Goal: Task Accomplishment & Management: Use online tool/utility

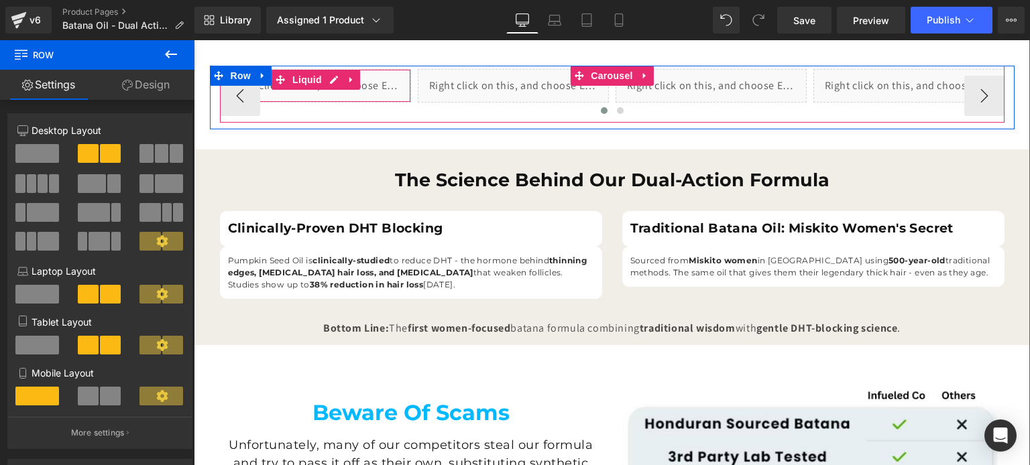
click at [343, 90] on div "Liquid" at bounding box center [315, 86] width 191 height 34
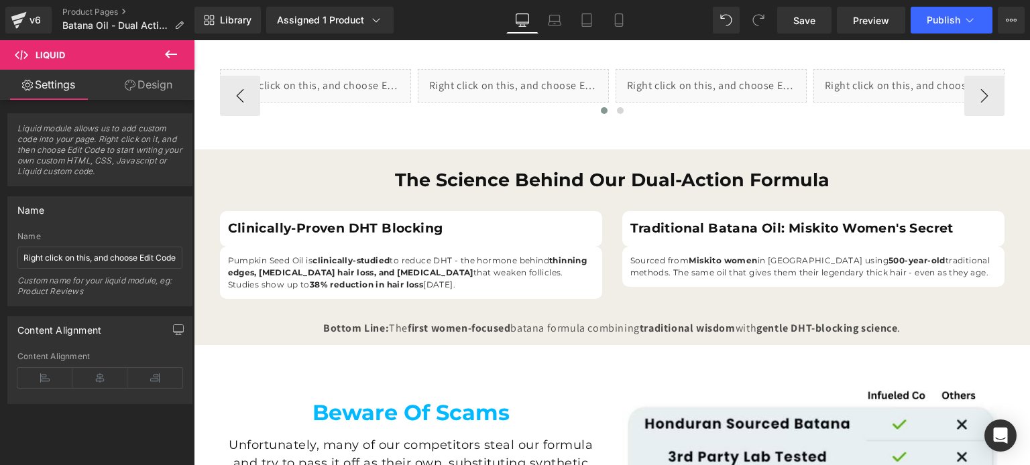
scroll to position [699, 0]
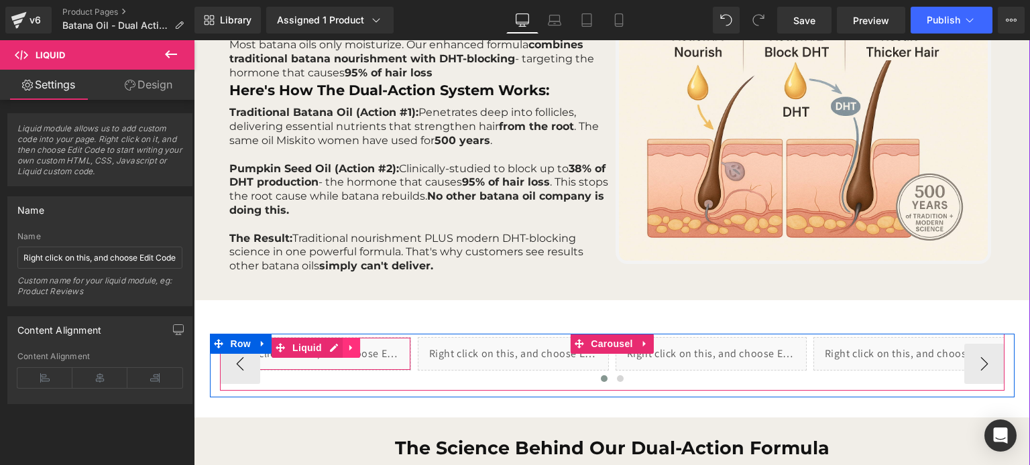
click at [349, 348] on icon at bounding box center [350, 348] width 3 height 6
click at [355, 352] on icon at bounding box center [359, 347] width 9 height 9
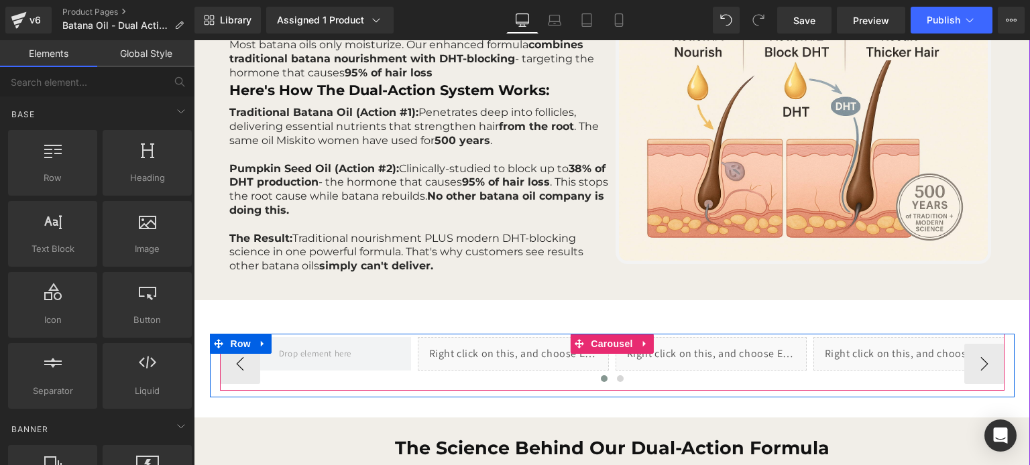
click at [436, 374] on div at bounding box center [612, 382] width 785 height 20
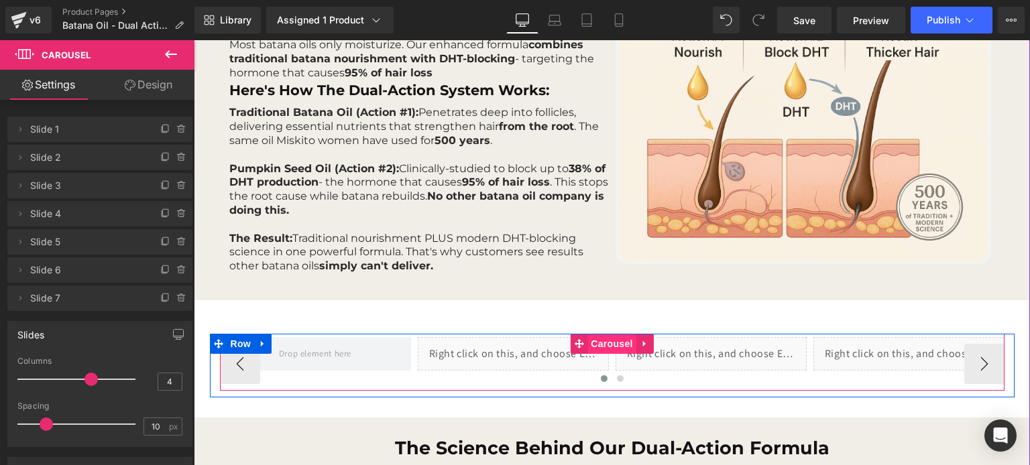
click at [598, 339] on span "Carousel" at bounding box center [612, 344] width 48 height 20
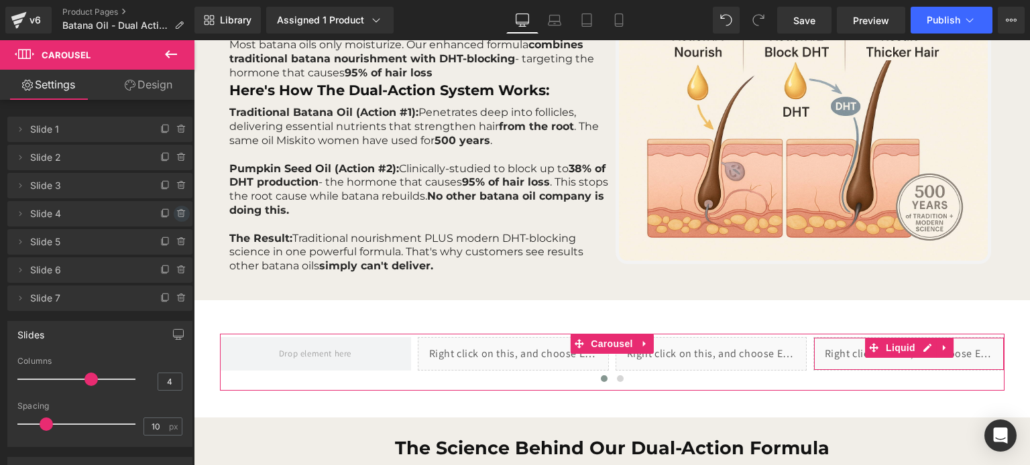
click at [178, 209] on icon at bounding box center [181, 214] width 11 height 11
click at [178, 214] on button "Delete" at bounding box center [167, 214] width 42 height 17
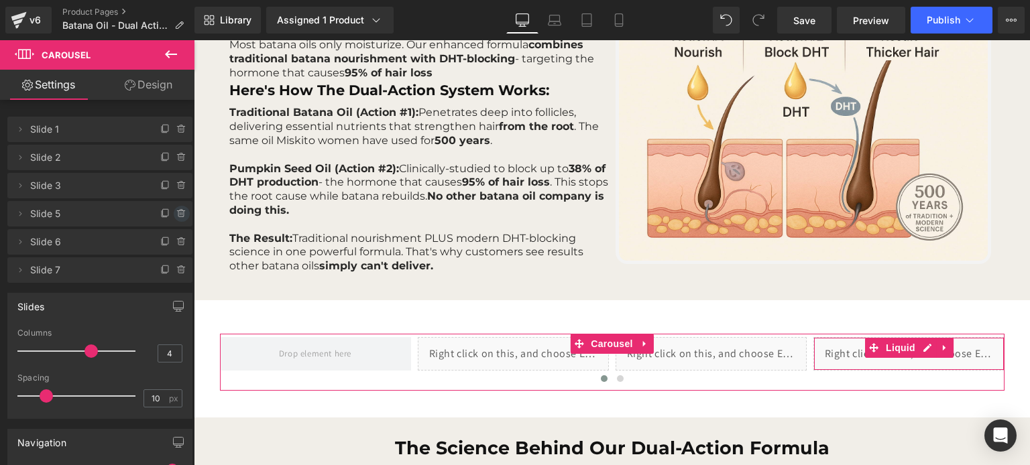
click at [178, 211] on icon at bounding box center [180, 214] width 5 height 6
click at [178, 211] on button "Delete" at bounding box center [167, 214] width 42 height 17
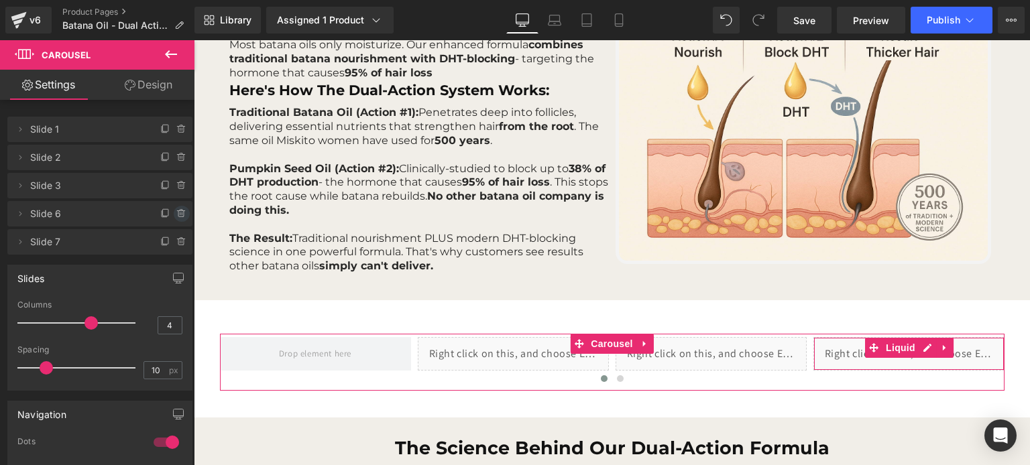
click at [176, 209] on icon at bounding box center [181, 214] width 11 height 11
click at [174, 221] on button "Delete" at bounding box center [167, 214] width 42 height 17
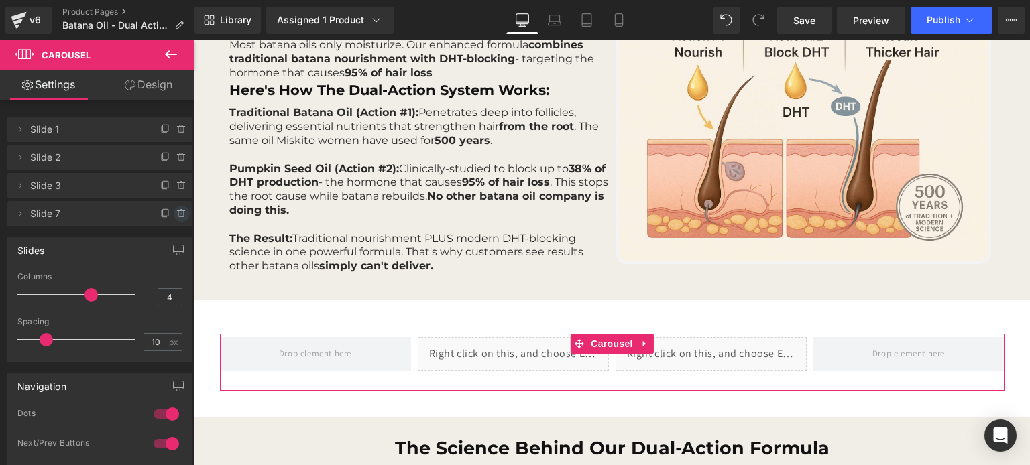
click at [180, 215] on icon at bounding box center [181, 214] width 11 height 11
click at [172, 219] on button "Delete" at bounding box center [167, 214] width 42 height 17
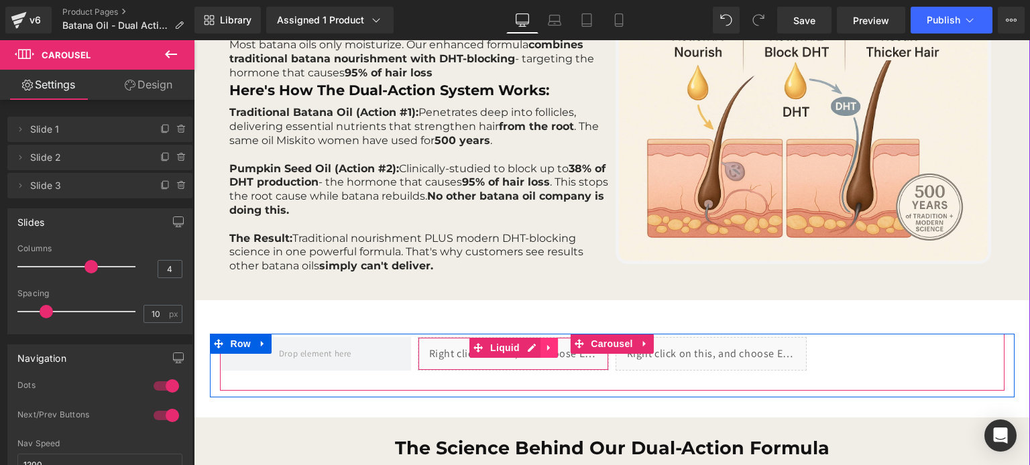
click at [541, 348] on link at bounding box center [549, 348] width 17 height 20
click at [537, 350] on icon at bounding box center [540, 348] width 9 height 10
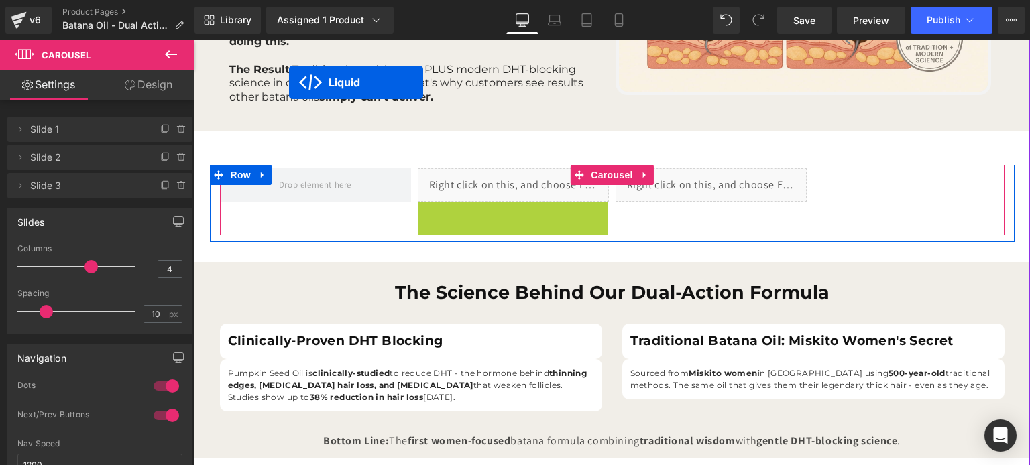
scroll to position [828, 0]
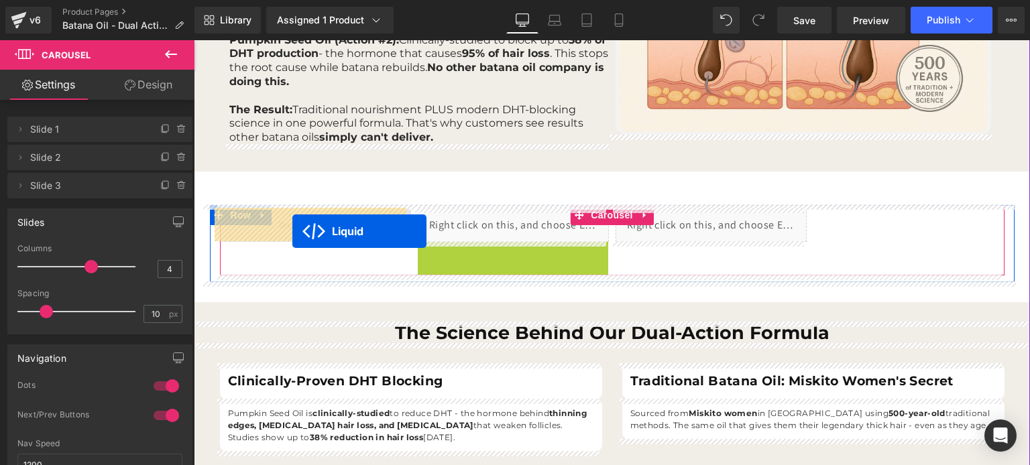
drag, startPoint x: 472, startPoint y: 105, endPoint x: 292, endPoint y: 231, distance: 219.4
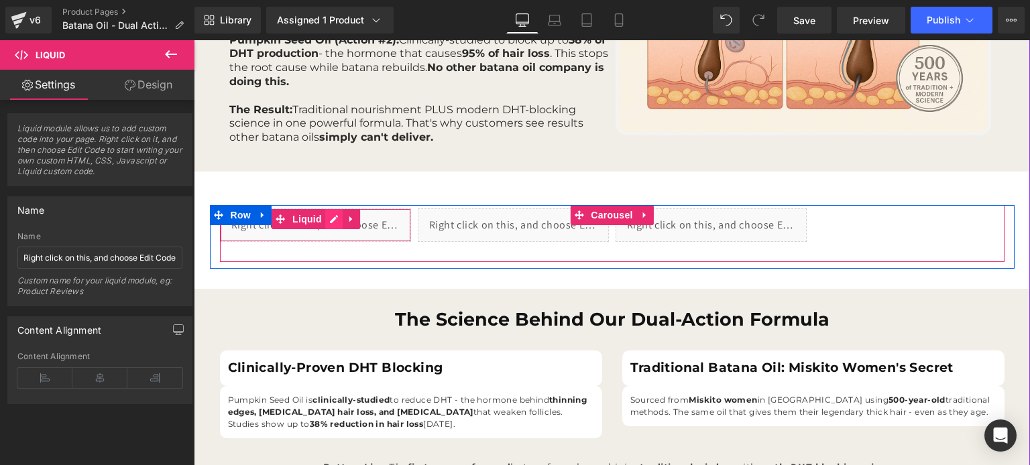
click at [331, 219] on div "Liquid" at bounding box center [315, 226] width 191 height 34
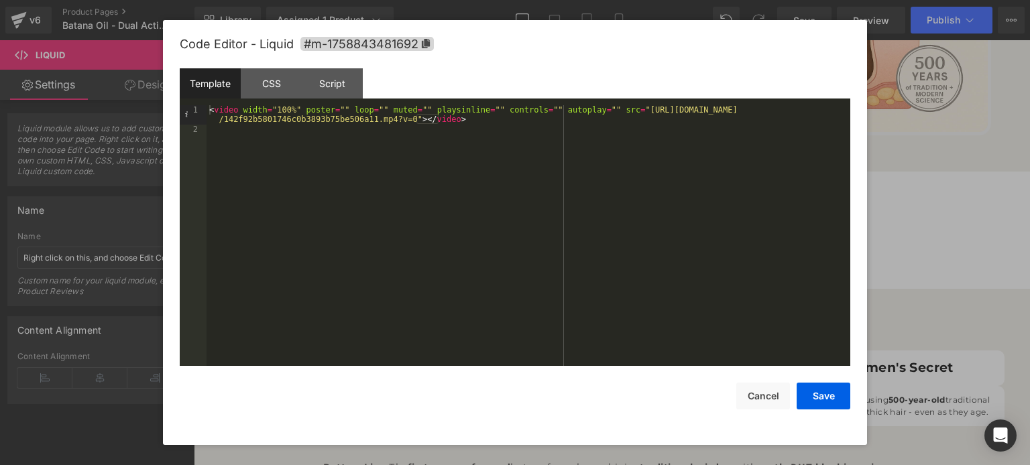
click at [611, 115] on div "< video width = "100%" poster = "" loop = "" muted = "" playsinline = "" contro…" at bounding box center [529, 250] width 644 height 290
click at [611, 111] on div "< video width = "100%" poster = "" loop = "" muted = "" playsinline = "" contro…" at bounding box center [529, 250] width 644 height 290
click at [382, 118] on div "< video width = "100%" poster = "" loop = "" muted = "" playsinline = "" contro…" at bounding box center [529, 250] width 644 height 290
click at [826, 391] on button "Save" at bounding box center [824, 396] width 54 height 27
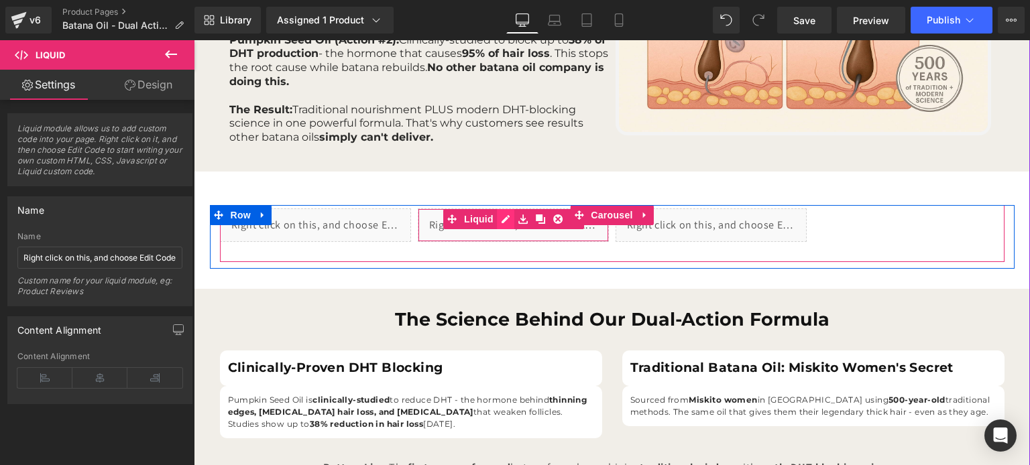
click at [500, 218] on div "Liquid" at bounding box center [513, 226] width 191 height 34
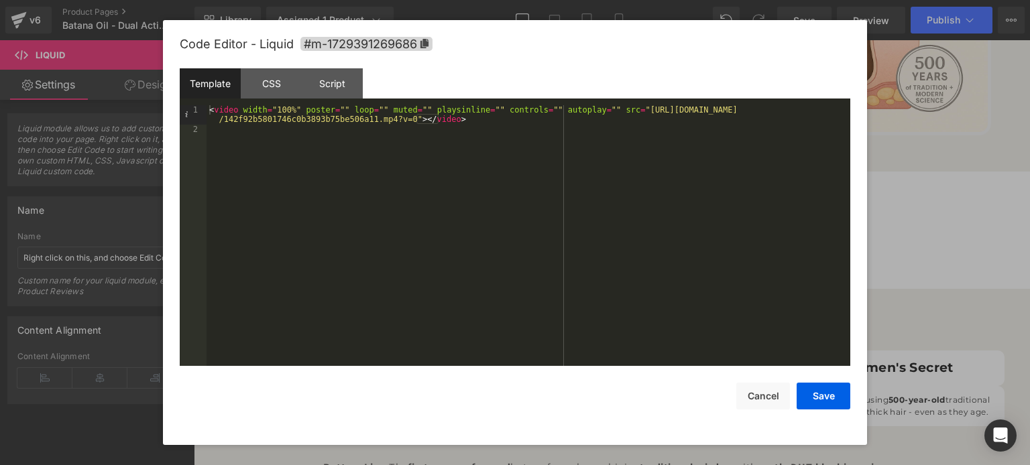
click at [611, 109] on div "< video width = "100%" poster = "" loop = "" muted = "" playsinline = "" contro…" at bounding box center [529, 250] width 644 height 290
click at [384, 120] on div "< video width = "100%" poster = "" loop = "" muted = "" playsinline = "" contro…" at bounding box center [529, 250] width 644 height 290
click at [837, 394] on button "Save" at bounding box center [824, 396] width 54 height 27
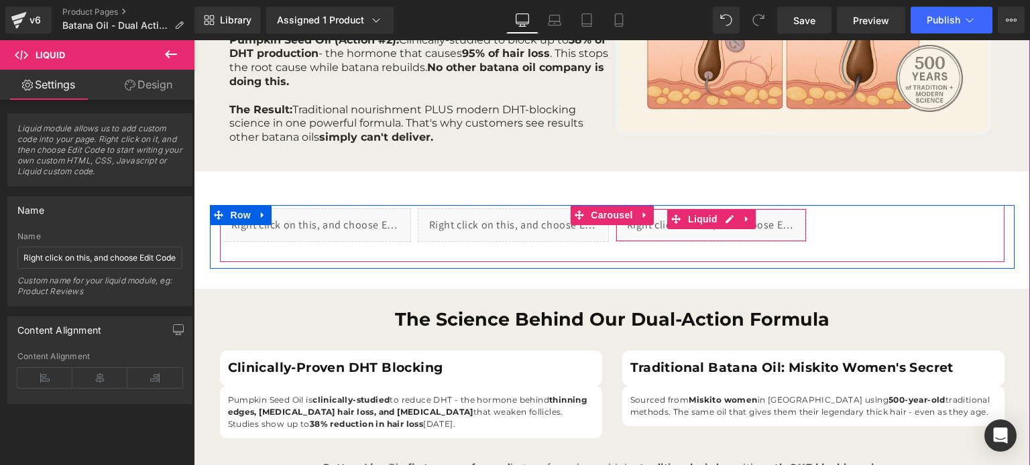
click at [716, 217] on div "Liquid" at bounding box center [711, 226] width 191 height 34
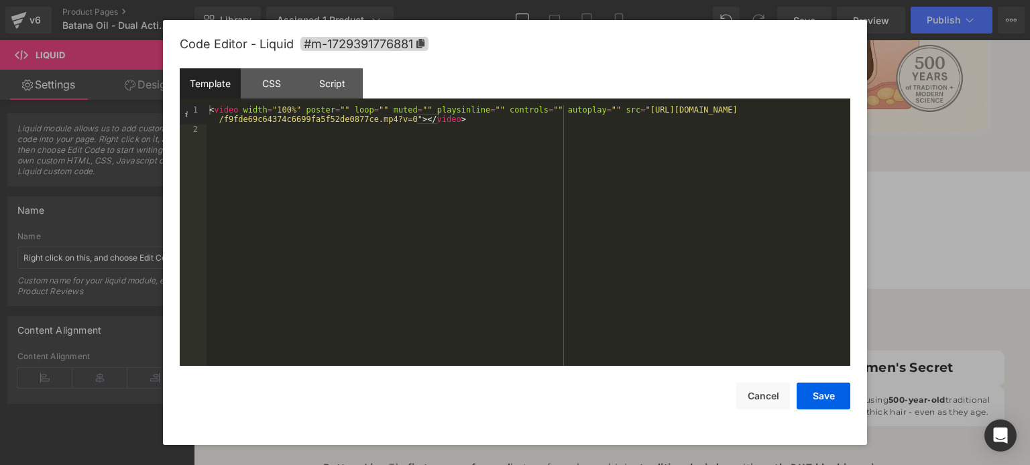
click at [614, 115] on div "< video width = "100%" poster = "" loop = "" muted = "" playsinline = "" contro…" at bounding box center [529, 250] width 644 height 290
click at [612, 114] on div "< video width = "100%" poster = "" loop = "" muted = "" playsinline = "" contro…" at bounding box center [529, 250] width 644 height 290
click at [384, 121] on div "< video width = "100%" poster = "" loop = "" muted = "" playsinline = "" contro…" at bounding box center [529, 250] width 644 height 290
click at [845, 387] on button "Save" at bounding box center [824, 396] width 54 height 27
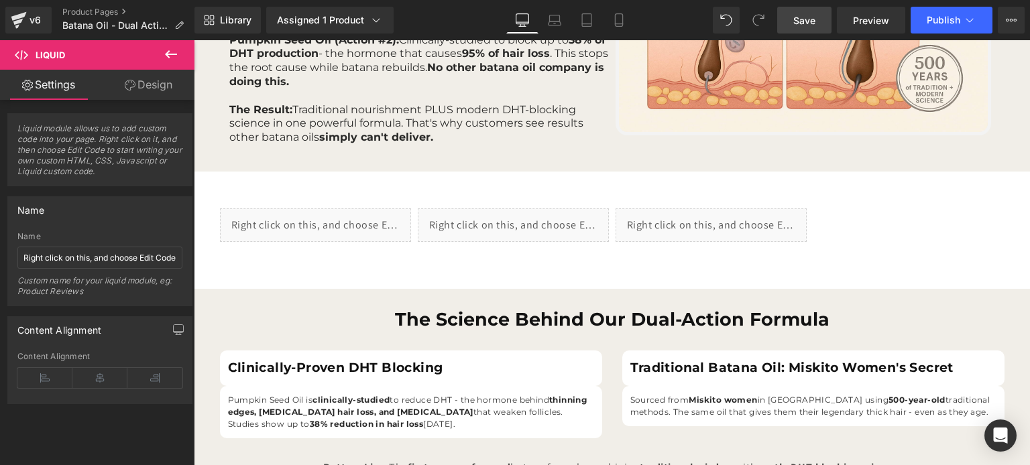
click at [811, 30] on link "Save" at bounding box center [804, 20] width 54 height 27
click at [953, 27] on button "Publish" at bounding box center [952, 20] width 82 height 27
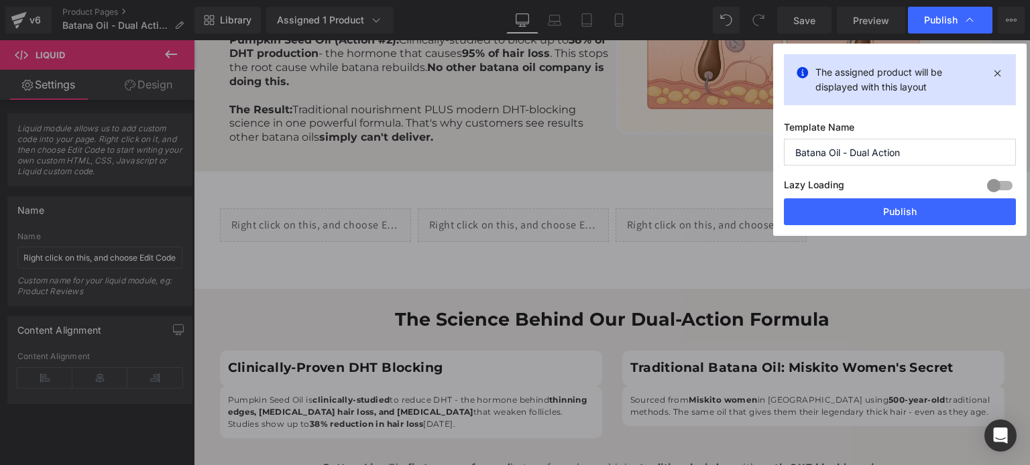
click at [823, 198] on label "Lazy Loading Build" at bounding box center [814, 187] width 60 height 22
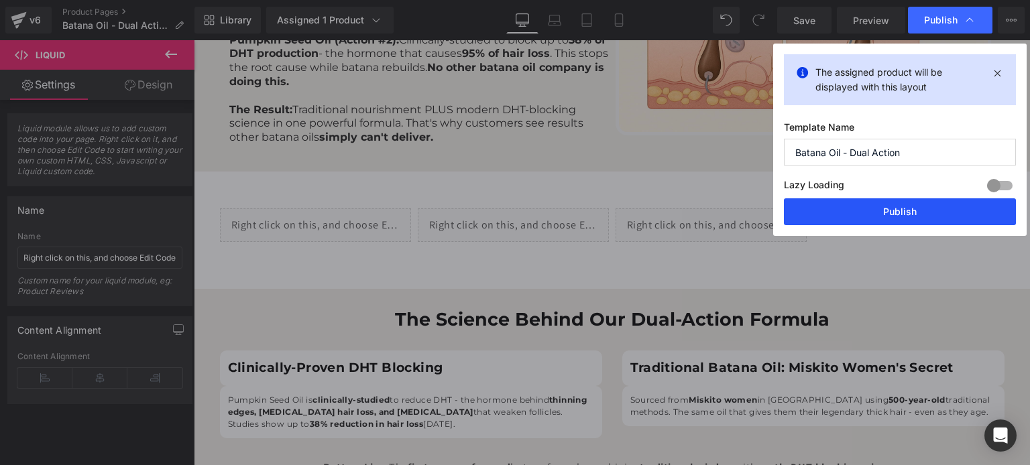
click at [824, 210] on button "Publish" at bounding box center [900, 212] width 232 height 27
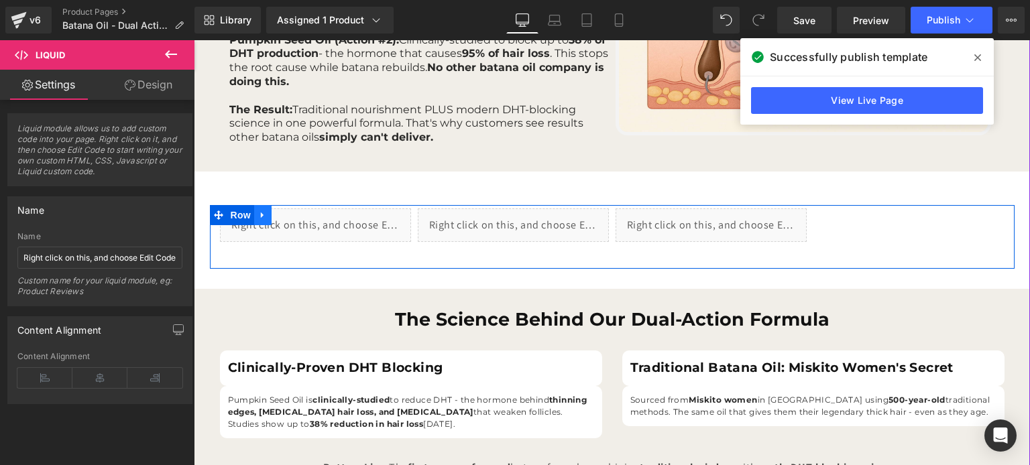
click at [258, 213] on icon at bounding box center [262, 215] width 9 height 10
click at [603, 218] on span "Carousel" at bounding box center [612, 215] width 48 height 20
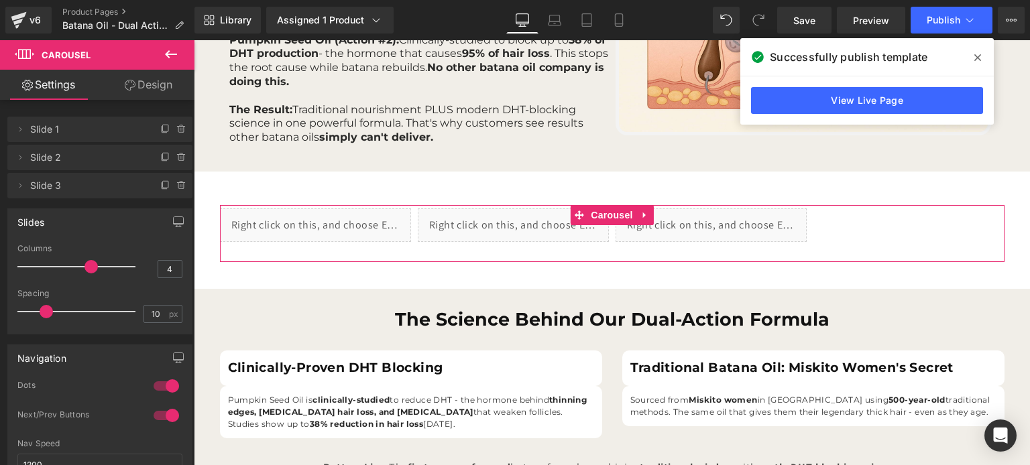
type input "3"
drag, startPoint x: 91, startPoint y: 268, endPoint x: 759, endPoint y: 7, distance: 717.4
click at [74, 268] on div at bounding box center [79, 267] width 111 height 27
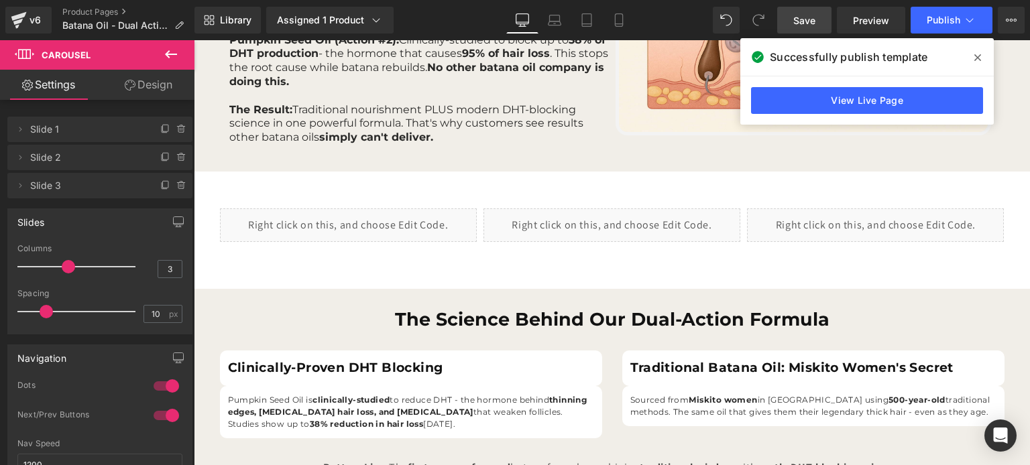
click at [809, 13] on span "Save" at bounding box center [804, 20] width 22 height 14
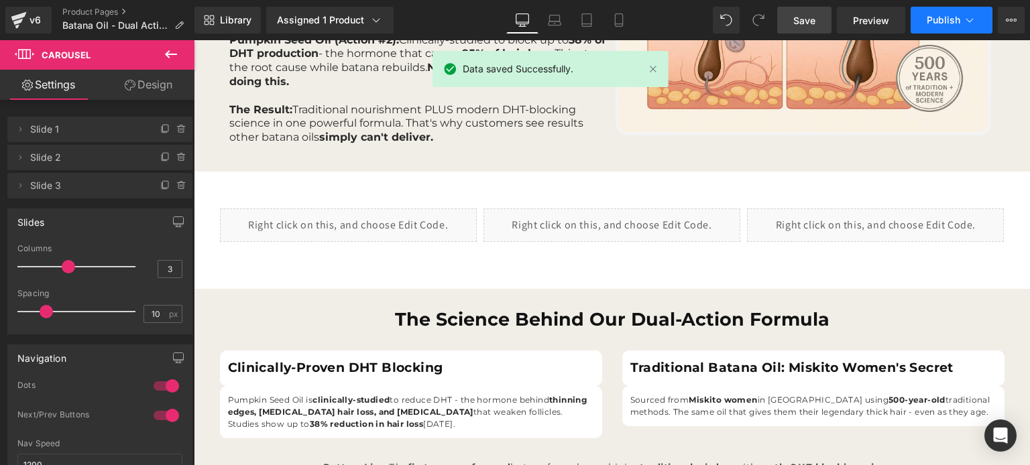
click at [936, 18] on span "Publish" at bounding box center [944, 20] width 34 height 11
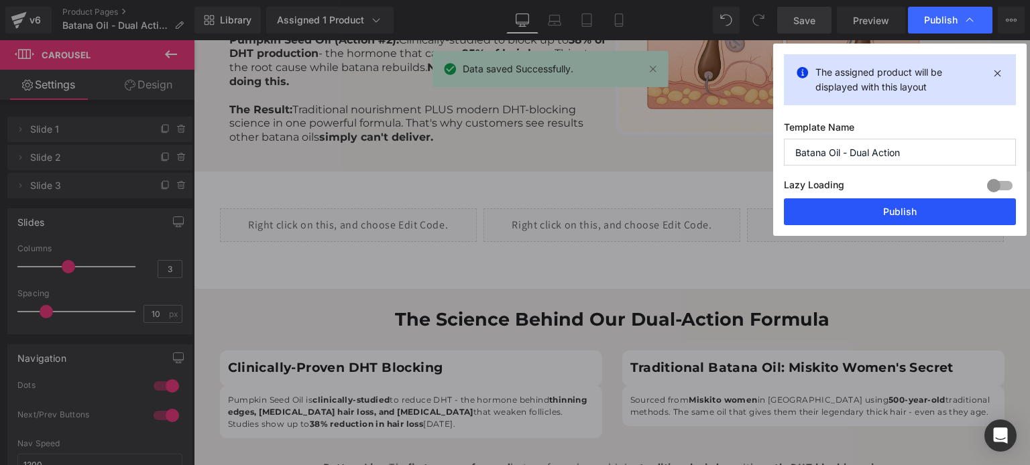
click at [891, 207] on button "Publish" at bounding box center [900, 212] width 232 height 27
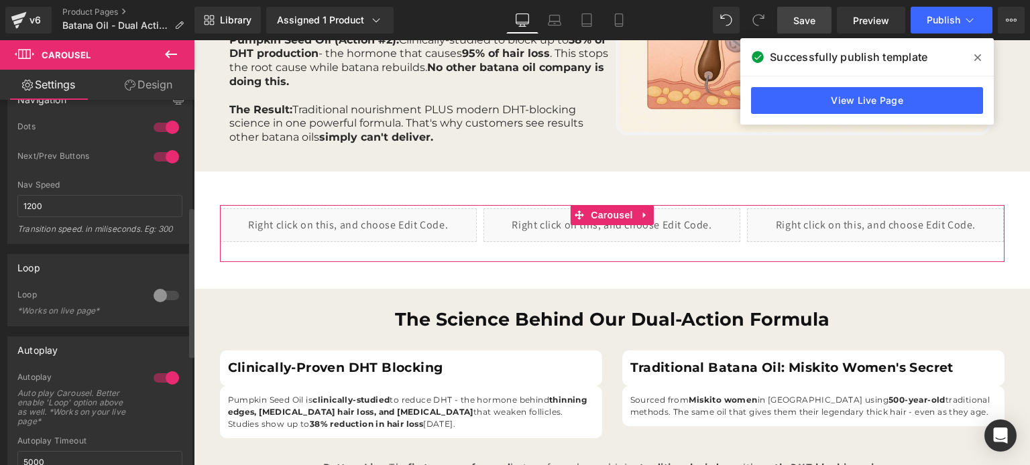
scroll to position [0, 0]
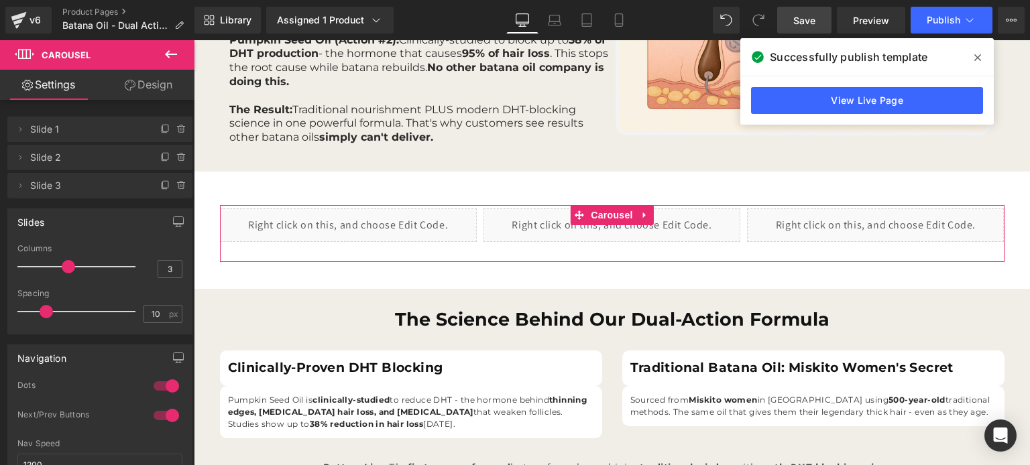
click at [148, 90] on link "Design" at bounding box center [148, 85] width 97 height 30
click at [75, 92] on link "Settings" at bounding box center [48, 85] width 97 height 30
click at [77, 91] on link "Settings" at bounding box center [48, 85] width 97 height 30
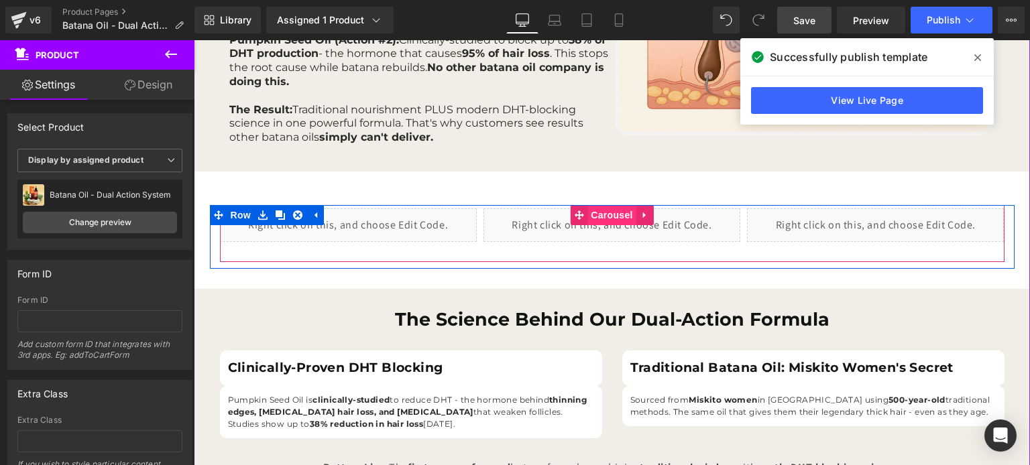
click at [626, 217] on span "Carousel" at bounding box center [612, 215] width 48 height 20
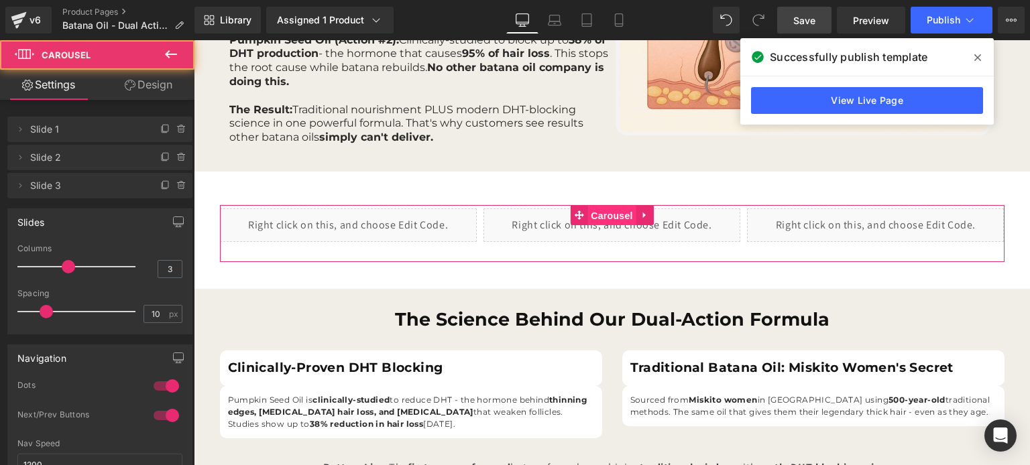
click at [122, 93] on link "Design" at bounding box center [148, 85] width 97 height 30
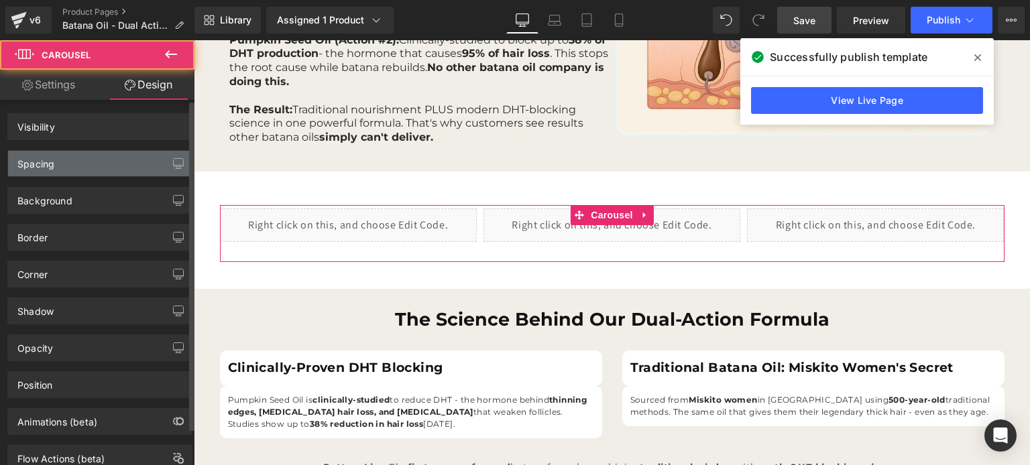
click at [95, 168] on div "Spacing" at bounding box center [100, 163] width 184 height 25
click at [83, 174] on div "Spacing" at bounding box center [100, 163] width 184 height 25
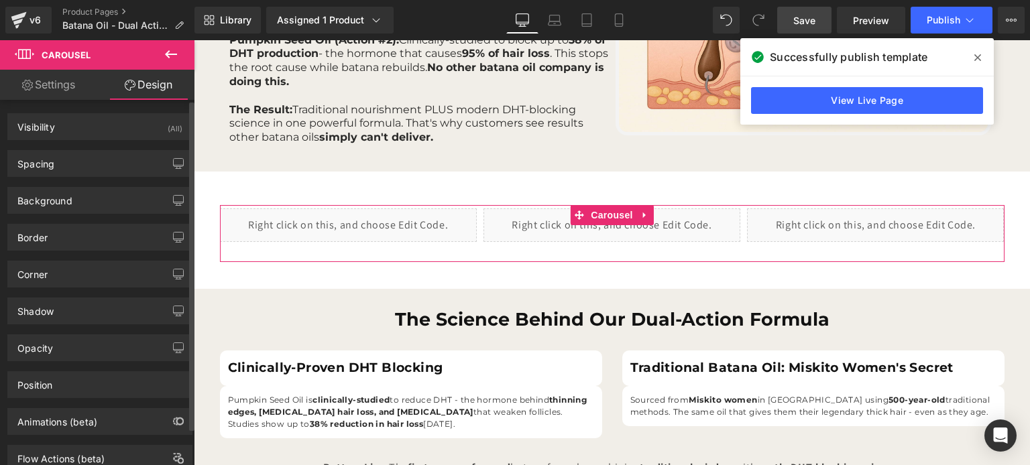
type input "0"
type input "5"
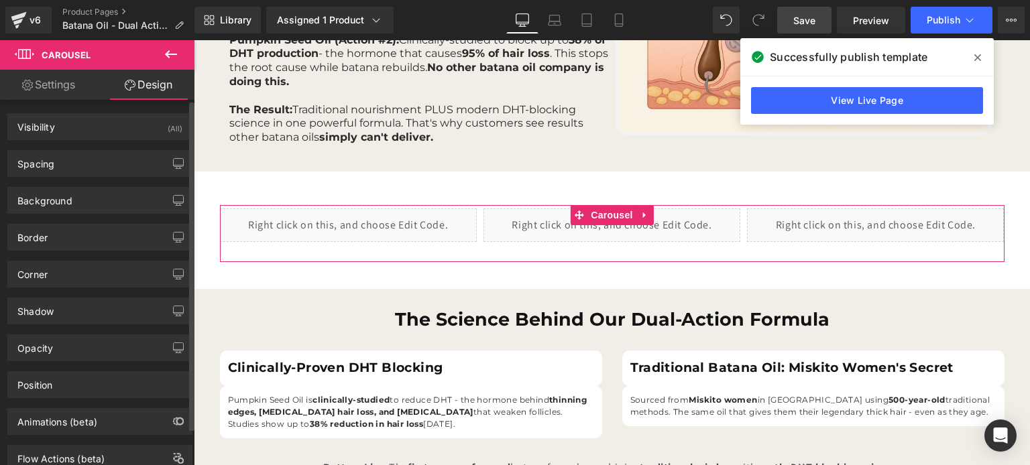
type input "0"
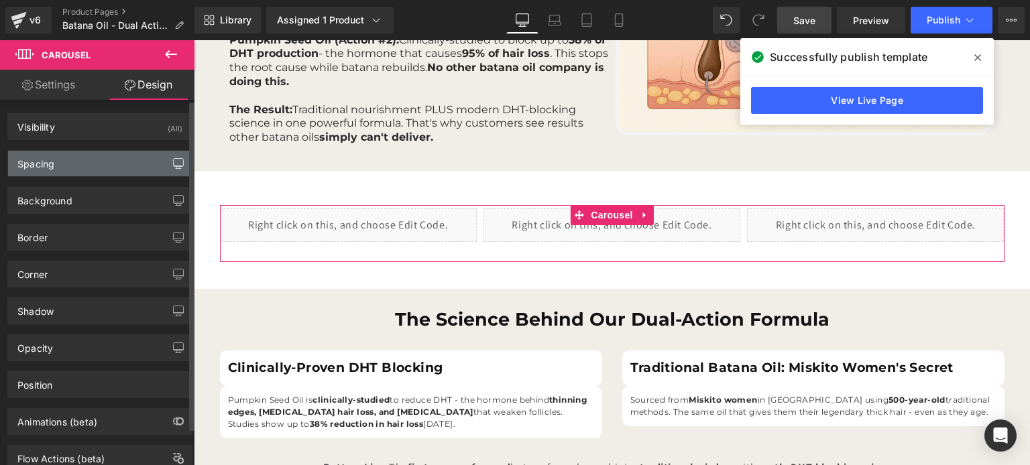
click at [173, 168] on icon "button" at bounding box center [178, 163] width 11 height 11
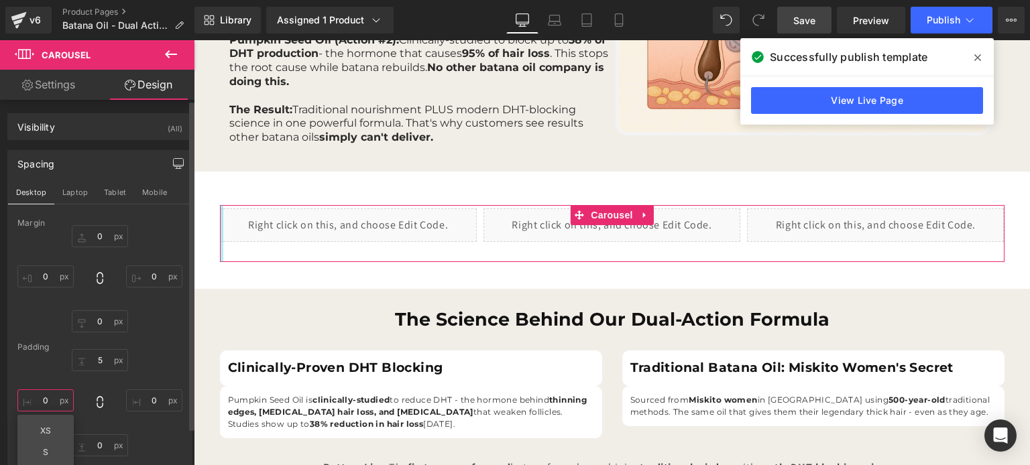
click at [59, 398] on input "0" at bounding box center [45, 401] width 56 height 22
type input "L"
click at [145, 390] on input "0" at bounding box center [154, 401] width 56 height 22
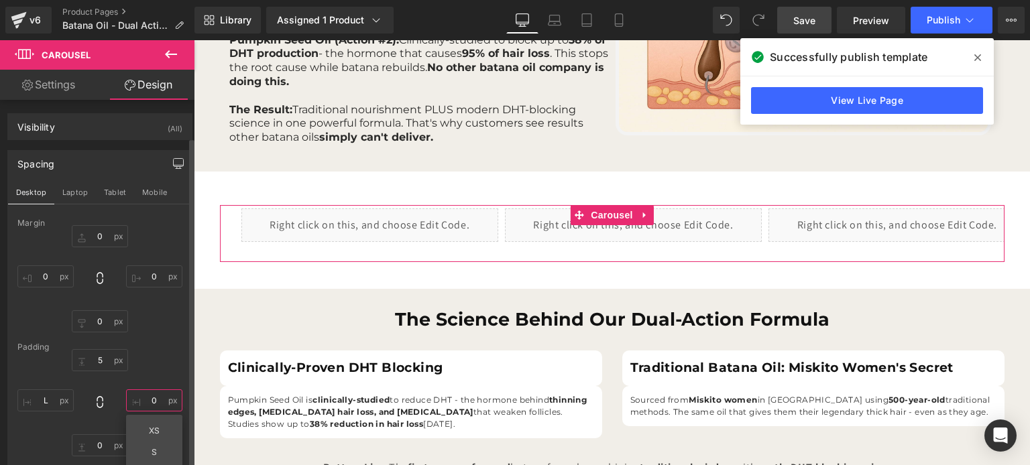
scroll to position [63, 0]
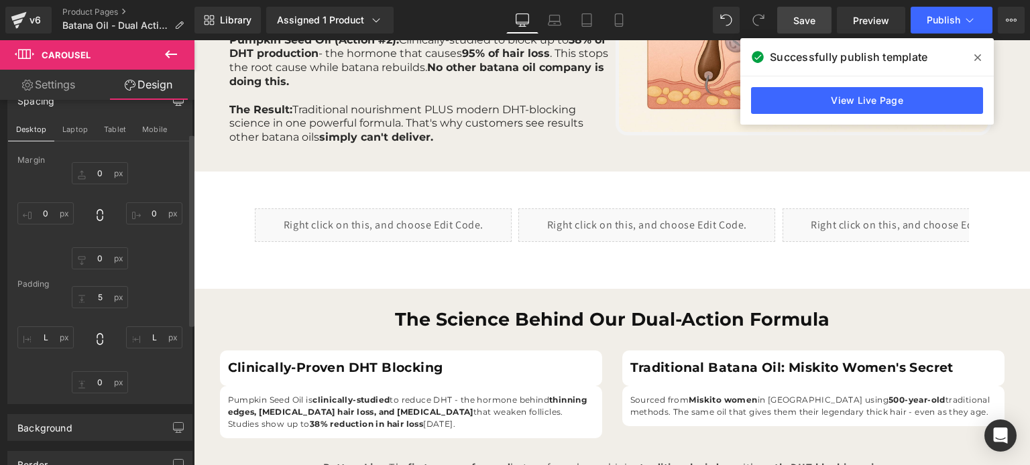
click at [814, 23] on span "Save" at bounding box center [804, 20] width 22 height 14
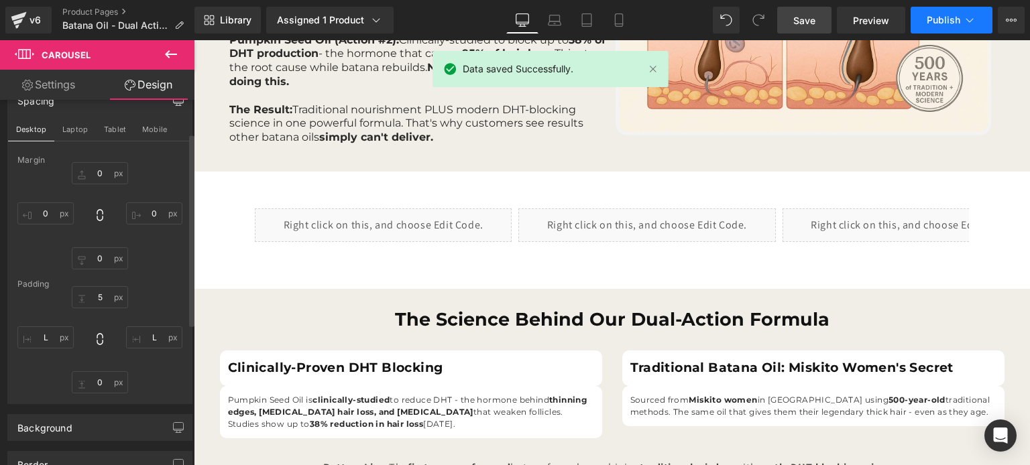
click at [926, 18] on button "Publish" at bounding box center [952, 20] width 82 height 27
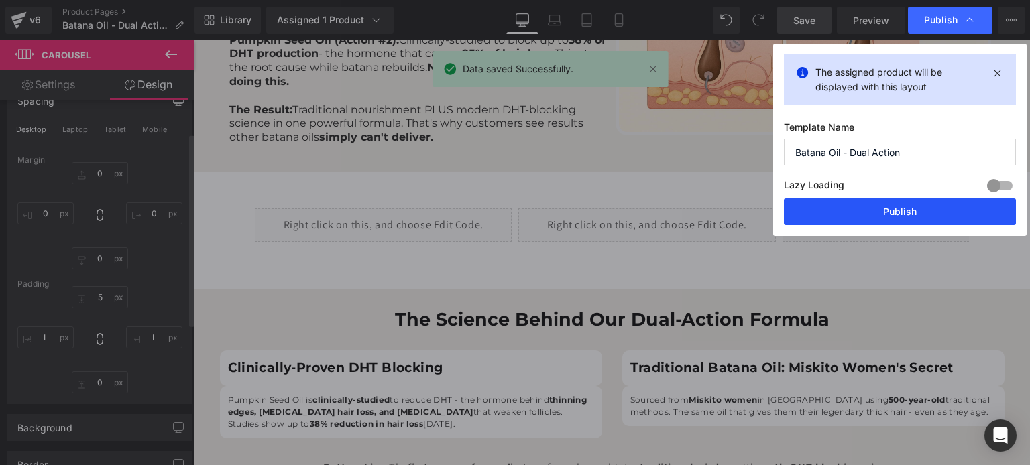
click at [825, 211] on button "Publish" at bounding box center [900, 212] width 232 height 27
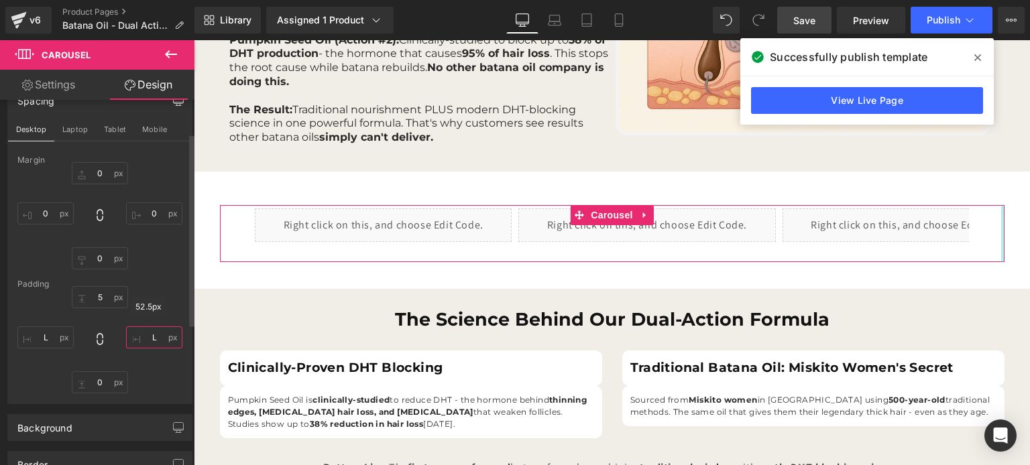
click at [146, 333] on input "L" at bounding box center [154, 338] width 56 height 22
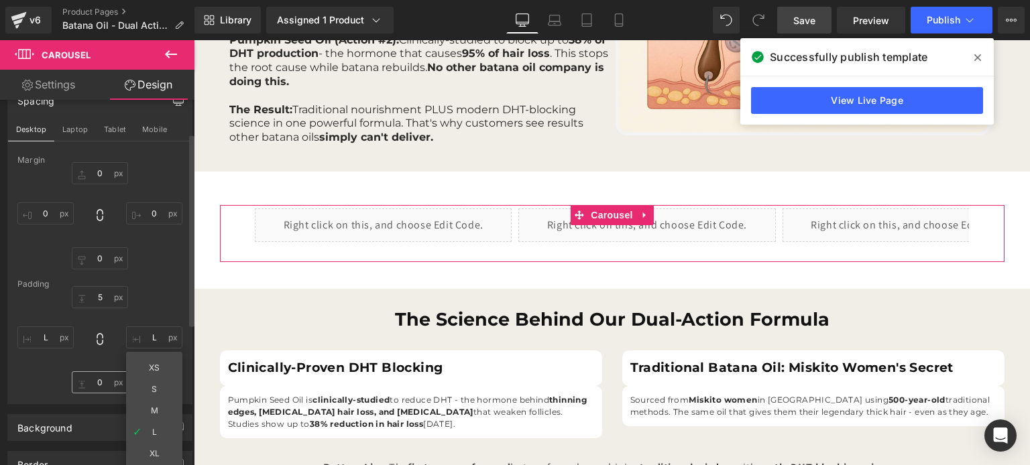
type input "XL"
click at [46, 340] on input "L" at bounding box center [45, 338] width 56 height 22
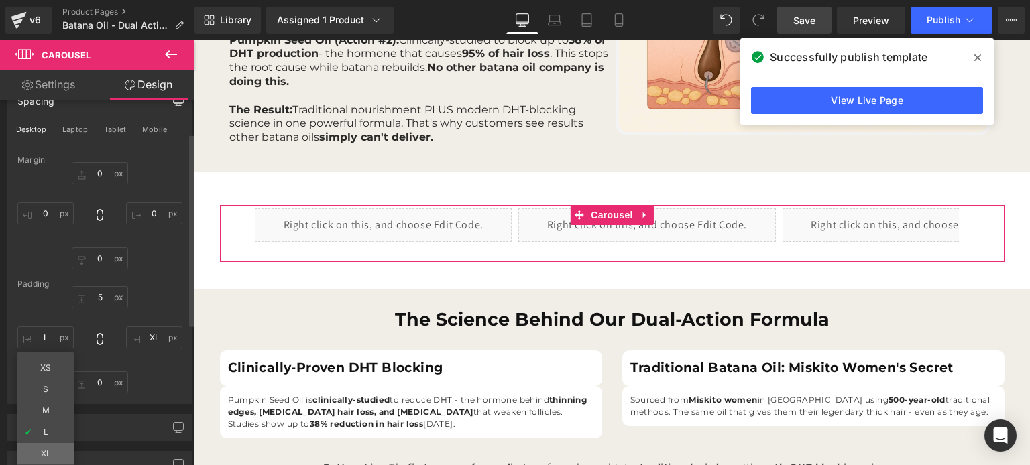
type input "XL"
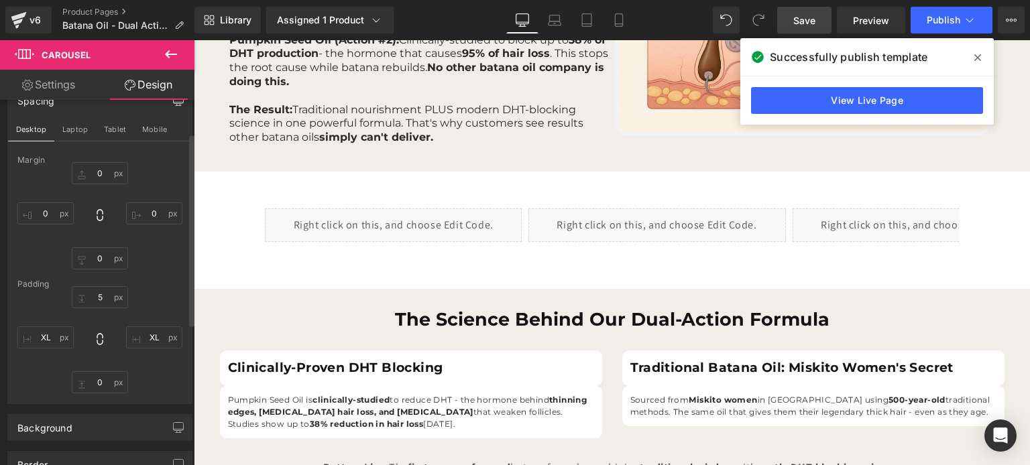
click at [797, 21] on span "Save" at bounding box center [804, 20] width 22 height 14
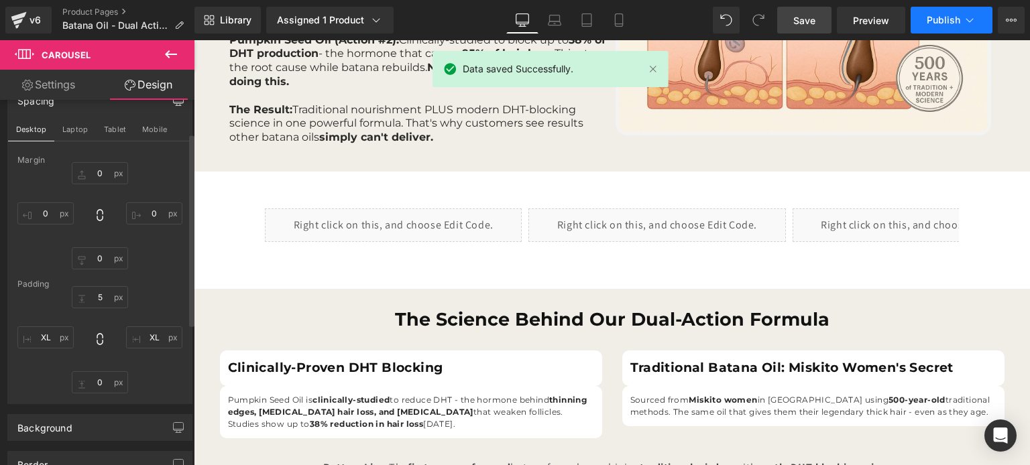
click at [933, 15] on span "Publish" at bounding box center [944, 20] width 34 height 11
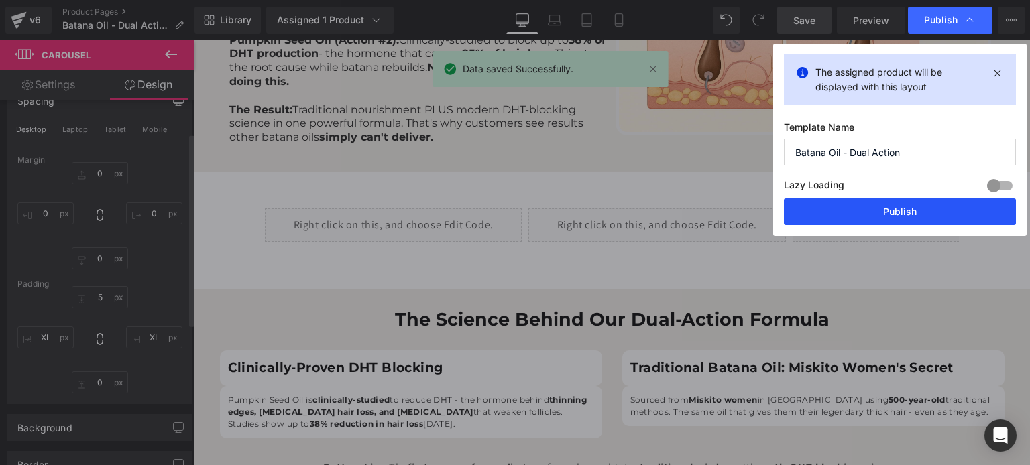
click at [859, 215] on button "Publish" at bounding box center [900, 212] width 232 height 27
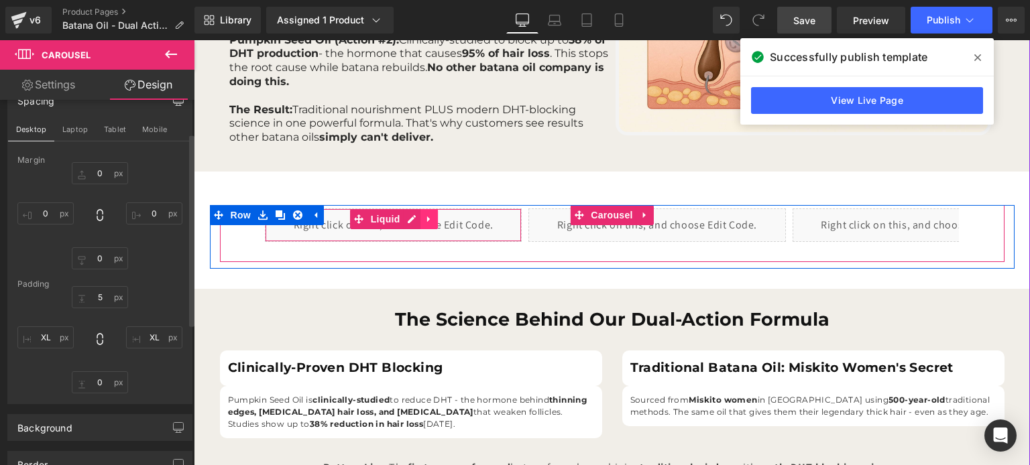
click at [425, 221] on icon at bounding box center [429, 219] width 9 height 10
click at [383, 225] on div "Liquid" at bounding box center [393, 226] width 257 height 34
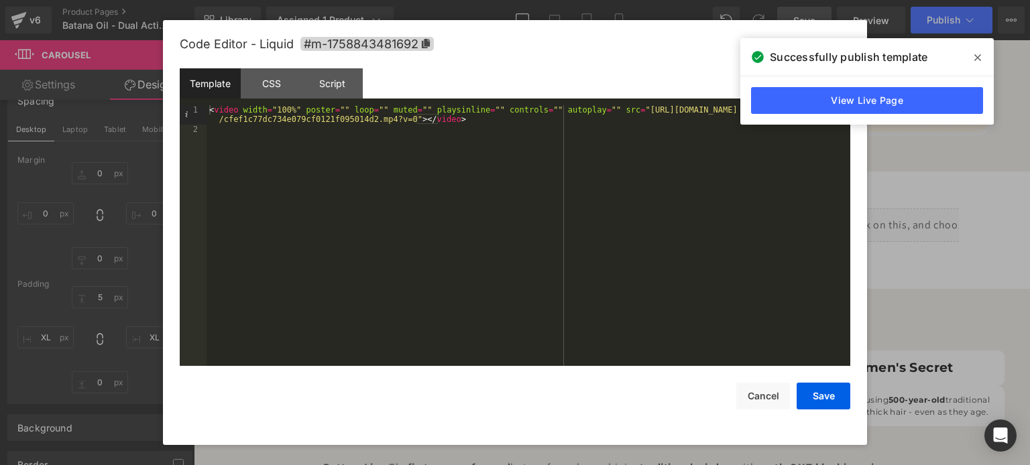
click at [464, 145] on div "< video width = "100%" poster = "" loop = "" muted = "" playsinline = "" contro…" at bounding box center [529, 250] width 644 height 290
click at [274, 111] on div "< video width = "100%" poster = "" loop = "" muted = "" playsinline = "" contro…" at bounding box center [529, 250] width 644 height 290
click at [278, 112] on div "< video width = "100%" poster = "" loop = "" muted = "" playsinline = "" contro…" at bounding box center [529, 235] width 644 height 261
click at [278, 112] on div "< video width = "100%" poster = "" loop = "" muted = "" playsinline = "" contro…" at bounding box center [529, 250] width 644 height 290
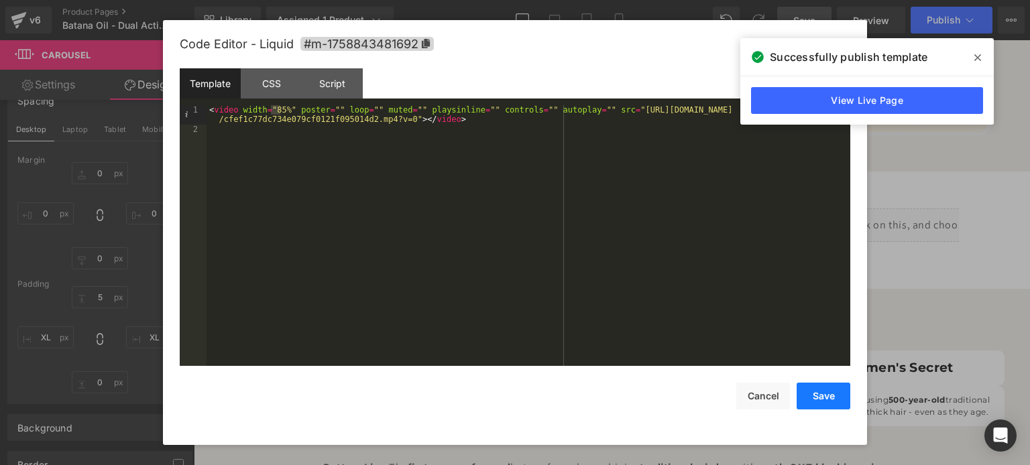
click at [806, 398] on button "Save" at bounding box center [824, 396] width 54 height 27
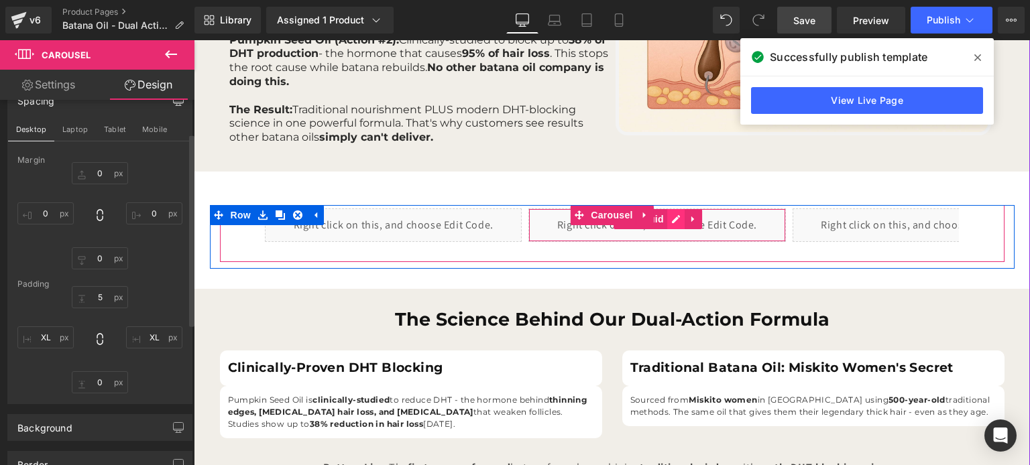
click at [675, 218] on div "Liquid" at bounding box center [657, 226] width 257 height 34
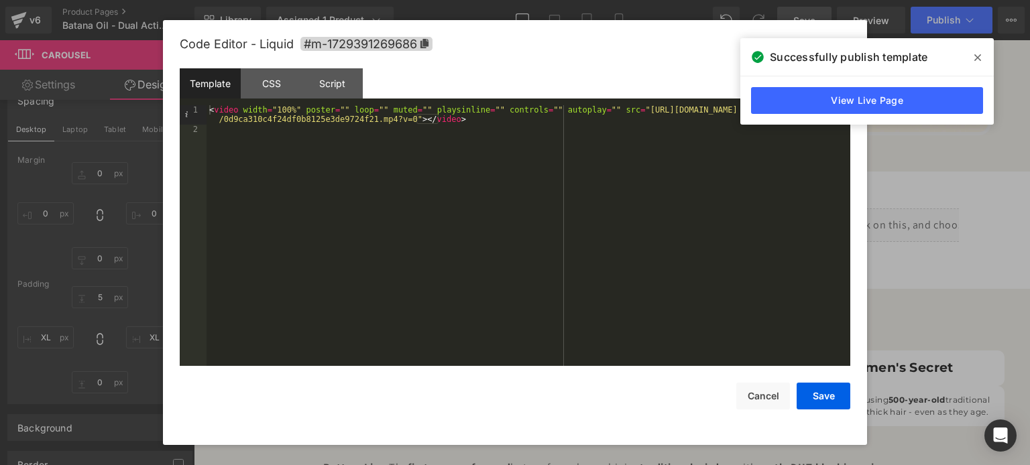
click at [288, 113] on div "< video width = "100%" poster = "" loop = "" muted = "" playsinline = "" contro…" at bounding box center [529, 250] width 644 height 290
click at [273, 111] on div "< video width = "100%" poster = "" loop = "" muted = "" playsinline = "" contro…" at bounding box center [529, 250] width 644 height 290
click at [835, 402] on button "Save" at bounding box center [824, 396] width 54 height 27
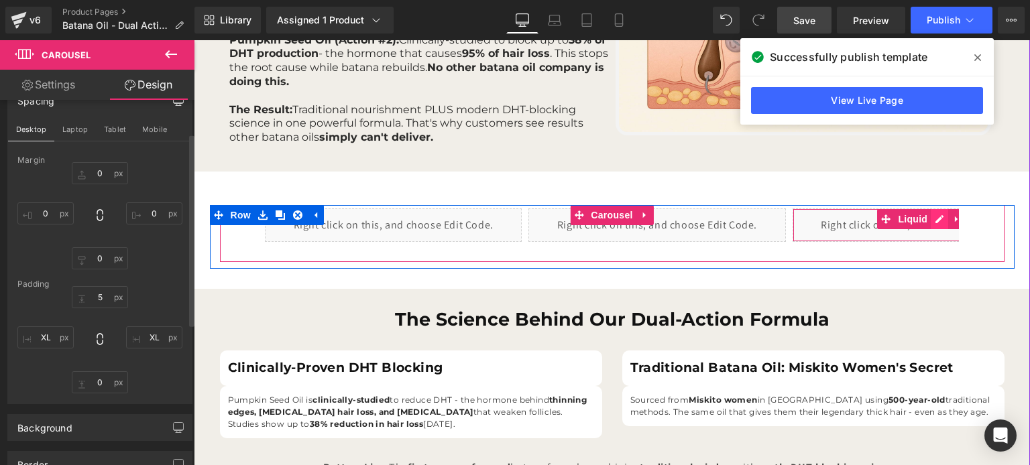
click at [937, 217] on div "Liquid" at bounding box center [921, 226] width 257 height 34
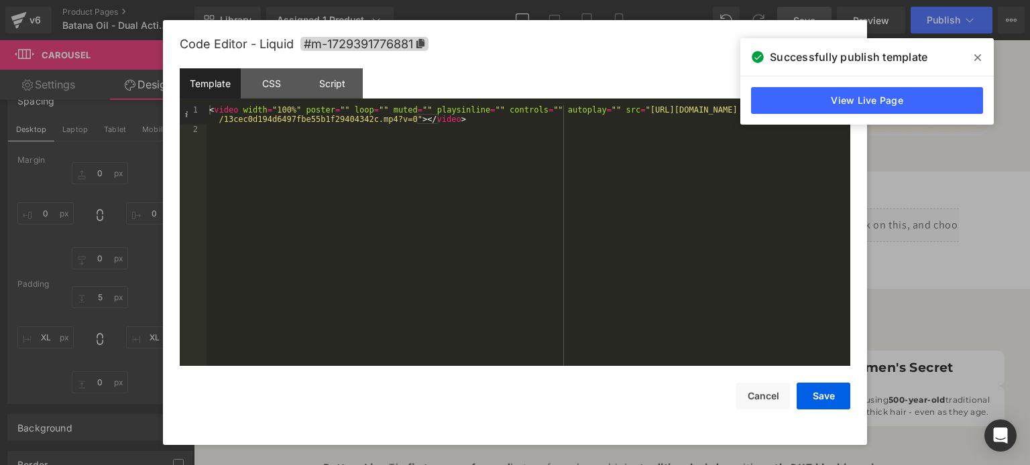
click at [272, 109] on div "< video width = "100%" poster = "" loop = "" muted = "" playsinline = "" contro…" at bounding box center [529, 250] width 644 height 290
click at [808, 396] on button "Save" at bounding box center [824, 396] width 54 height 27
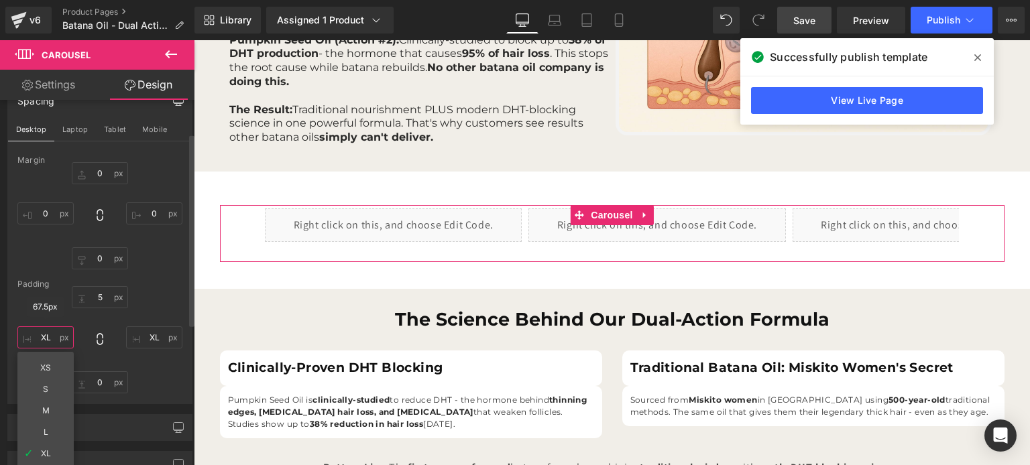
click at [56, 337] on input "XL" at bounding box center [45, 338] width 56 height 22
type input "L"
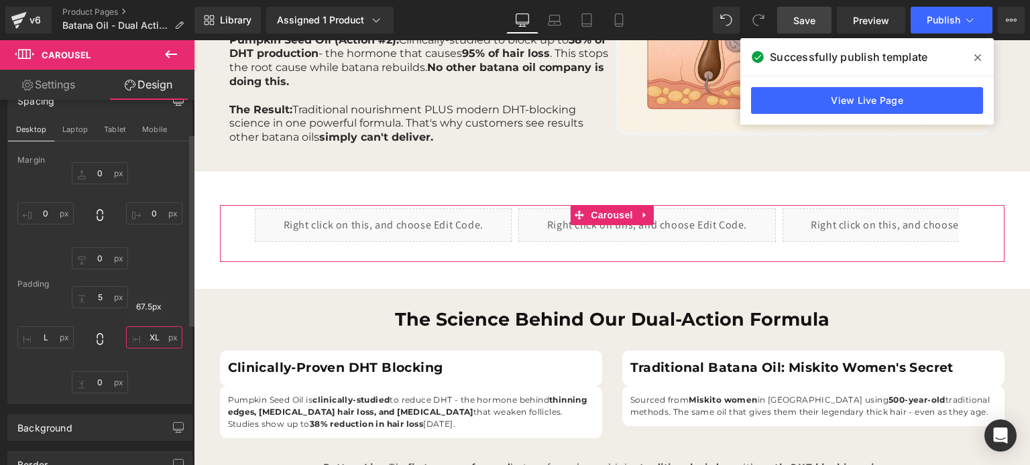
click at [158, 335] on input "XL" at bounding box center [154, 338] width 56 height 22
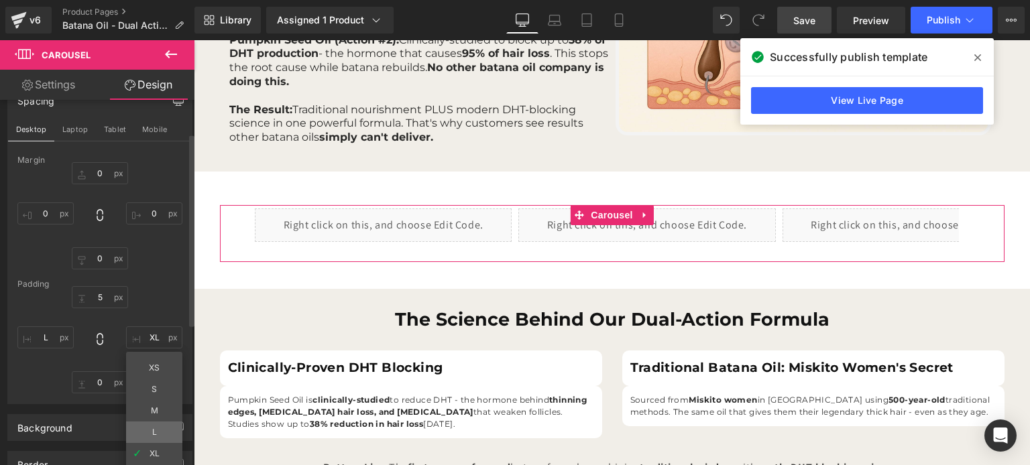
type input "L"
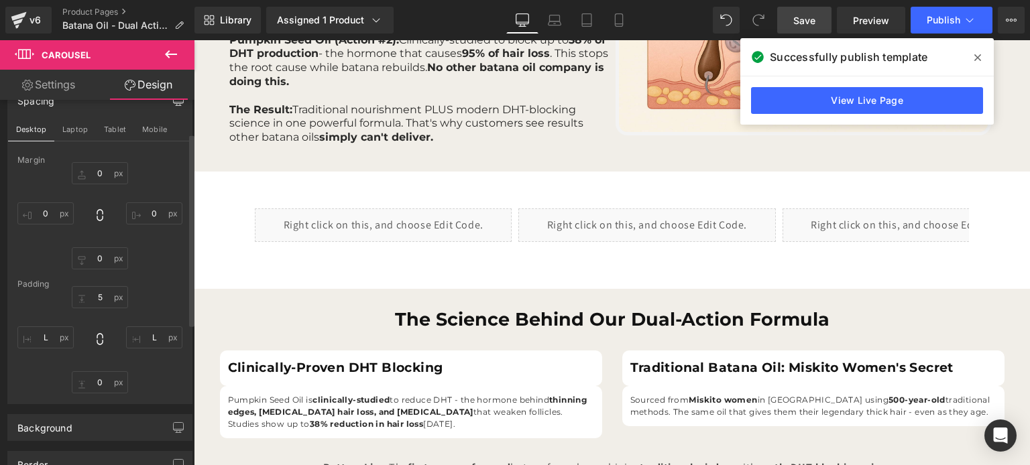
click at [818, 12] on link "Save" at bounding box center [804, 20] width 54 height 27
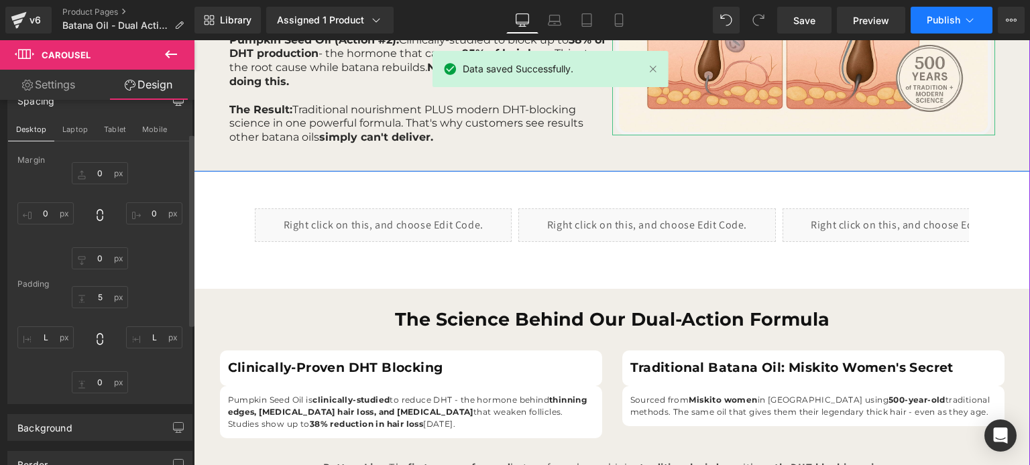
click at [932, 15] on span "Publish" at bounding box center [944, 20] width 34 height 11
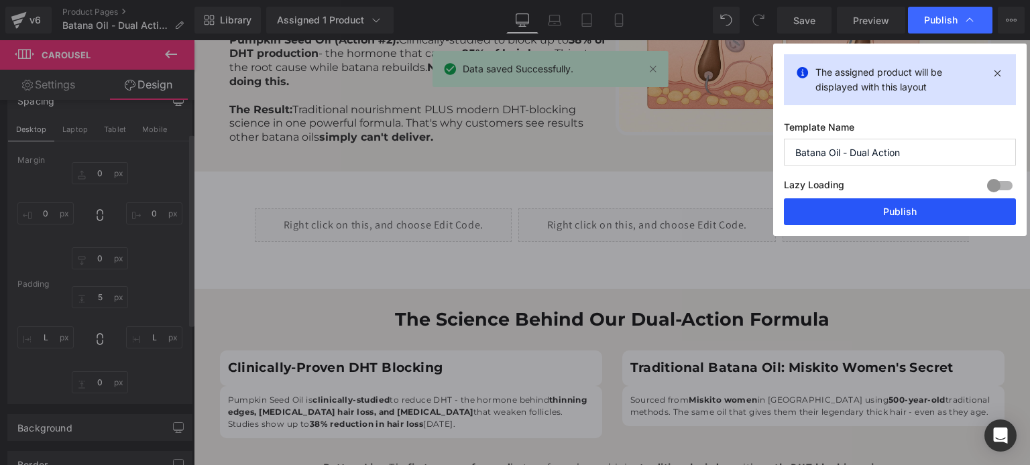
click at [848, 213] on button "Publish" at bounding box center [900, 212] width 232 height 27
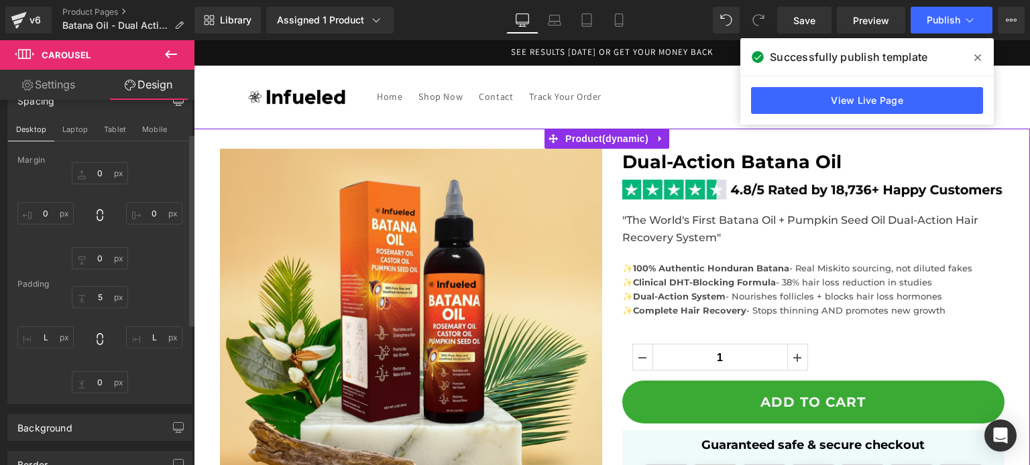
scroll to position [268, 0]
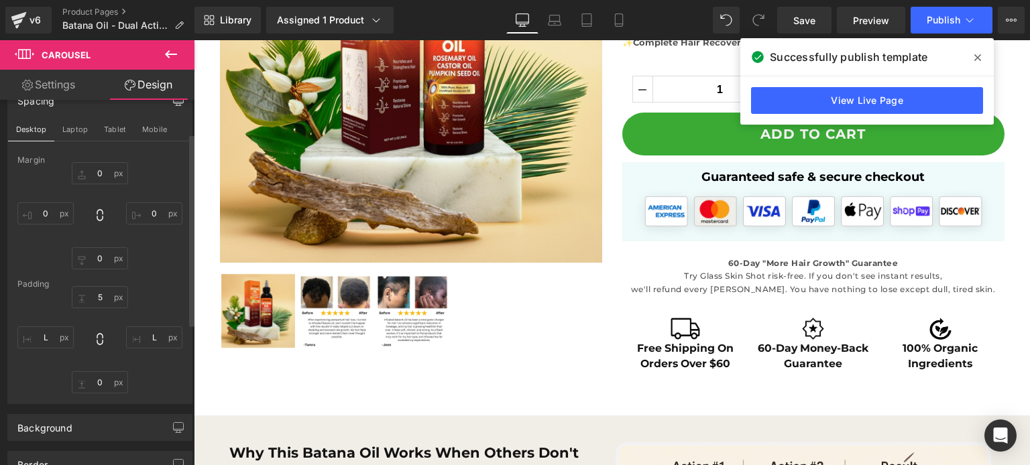
click at [972, 58] on span at bounding box center [977, 57] width 21 height 21
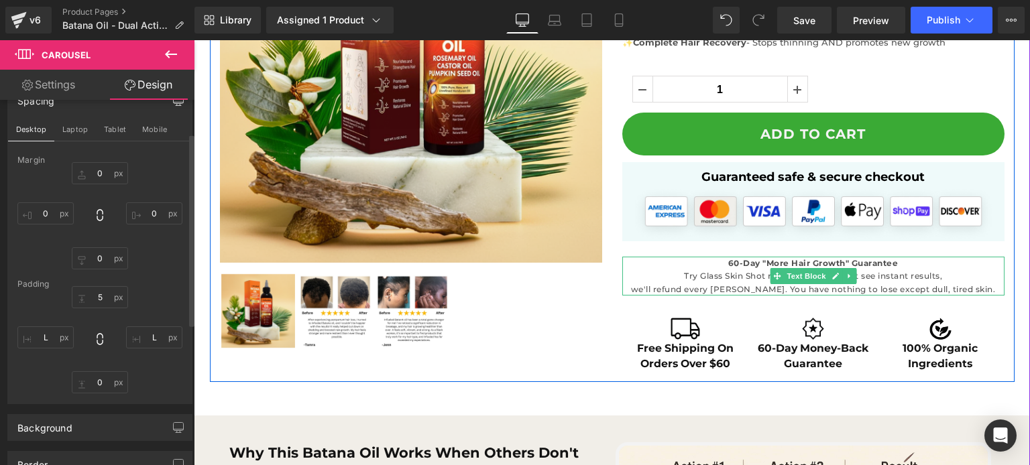
drag, startPoint x: 751, startPoint y: 270, endPoint x: 946, endPoint y: 294, distance: 196.0
click at [751, 270] on p "Try Glass Skin Shot risk-free. If you don't see instant results, we'll refund e…" at bounding box center [813, 282] width 382 height 25
click at [942, 295] on div "60-Day "More Hair Growth" Guarantee Try Glass Skin Shot risk-free. If you don't…" at bounding box center [813, 276] width 382 height 39
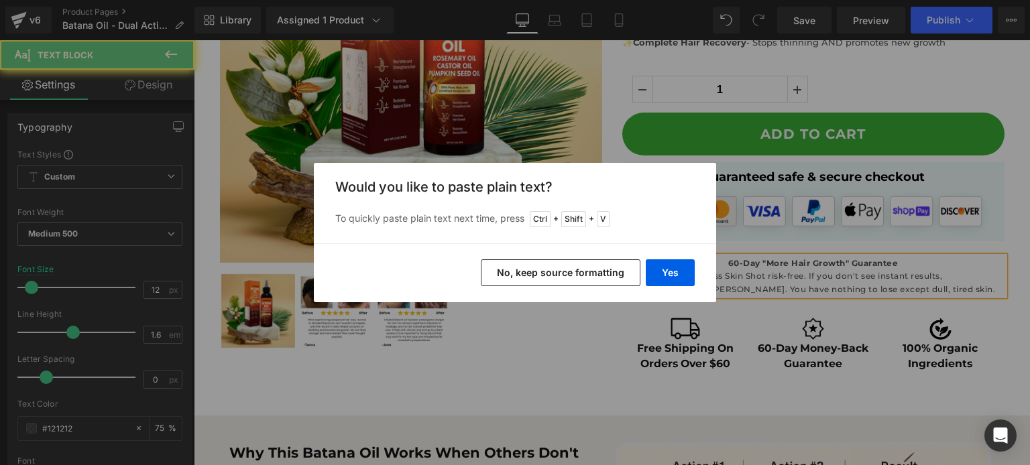
click at [542, 271] on button "No, keep source formatting" at bounding box center [561, 273] width 160 height 27
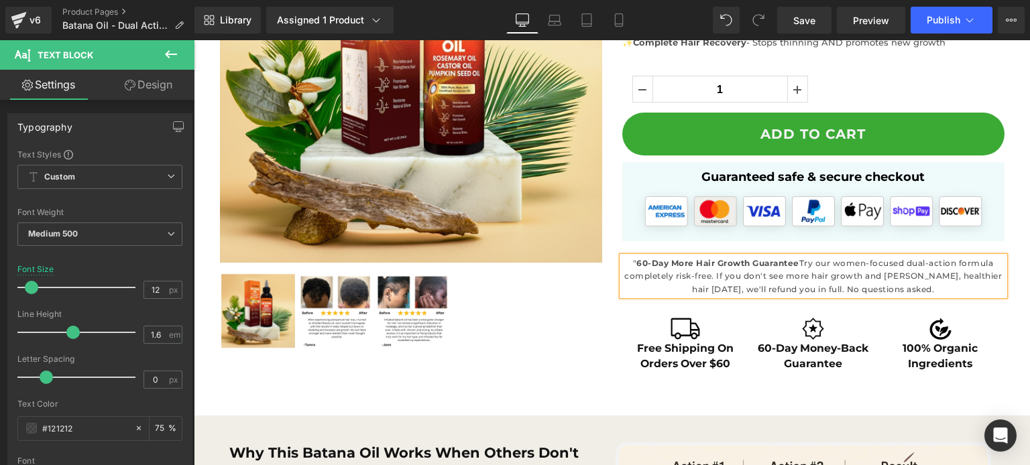
click at [800, 264] on p "" 60-Day More Hair Growth Guarantee Try our women-focused dual-action formula c…" at bounding box center [813, 276] width 382 height 39
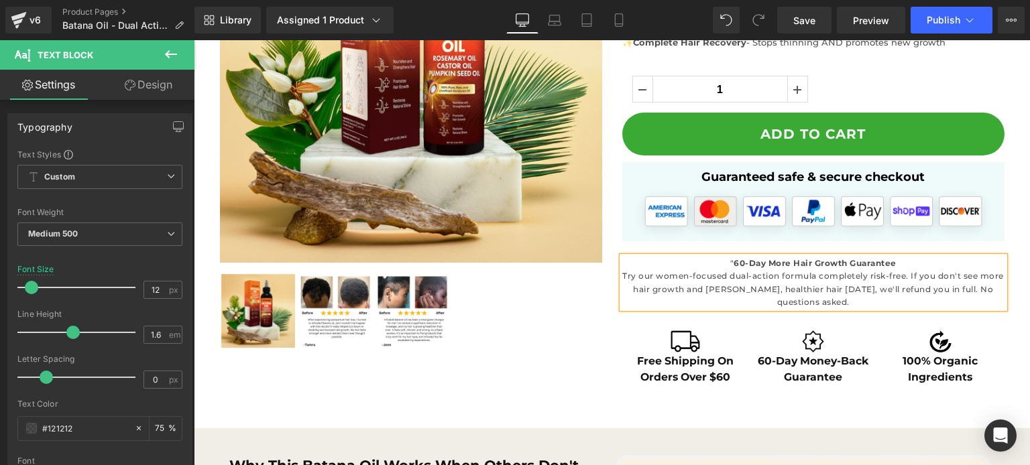
drag, startPoint x: 720, startPoint y: 277, endPoint x: 633, endPoint y: 277, distance: 87.2
click at [633, 277] on p "" 60-Day More Hair Growth Guarantee Try our women-focused dual-action formula c…" at bounding box center [813, 283] width 382 height 52
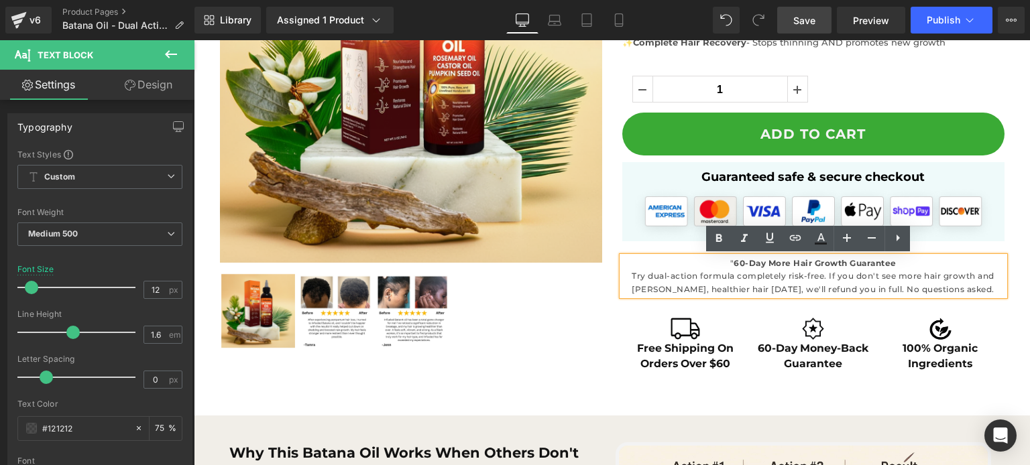
drag, startPoint x: 800, startPoint y: 20, endPoint x: 686, endPoint y: 249, distance: 255.3
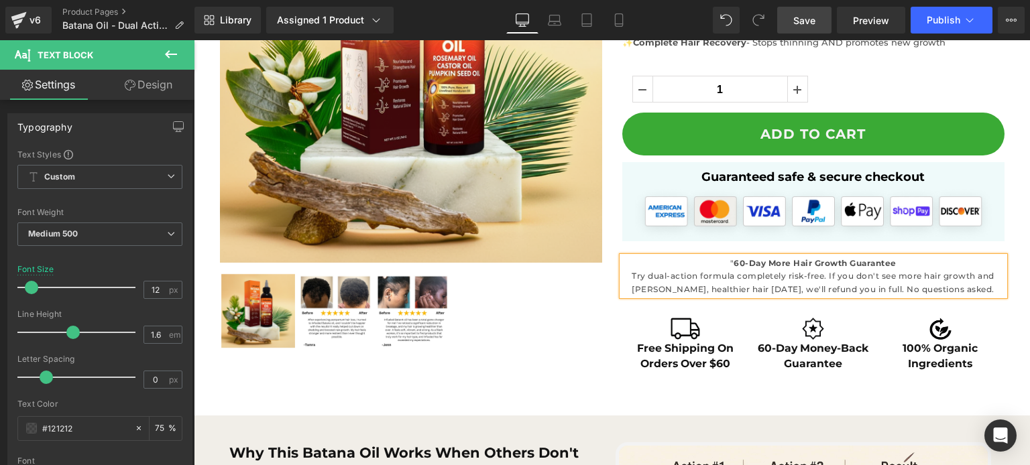
click at [800, 20] on span "Save" at bounding box center [804, 20] width 22 height 14
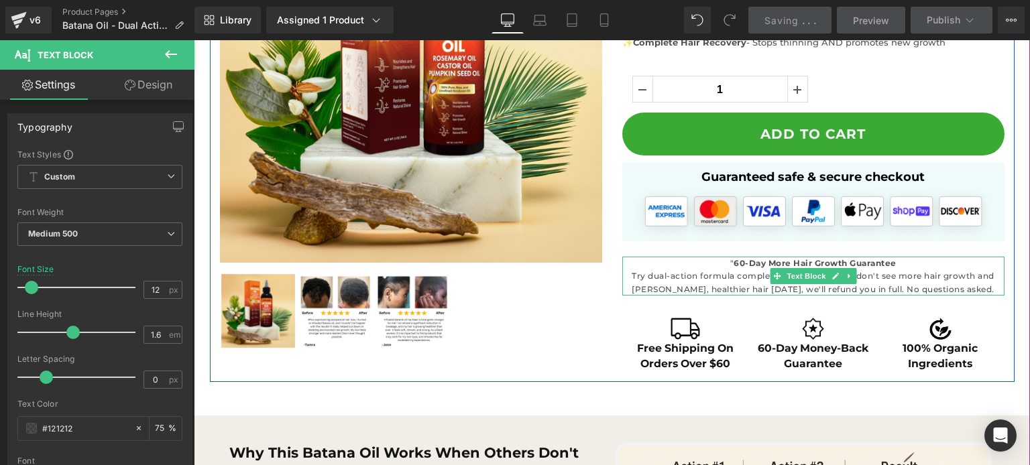
click at [883, 268] on p "" 60-Day More Hair Growth Guarantee Try dual-action formula completely risk-fre…" at bounding box center [813, 276] width 382 height 39
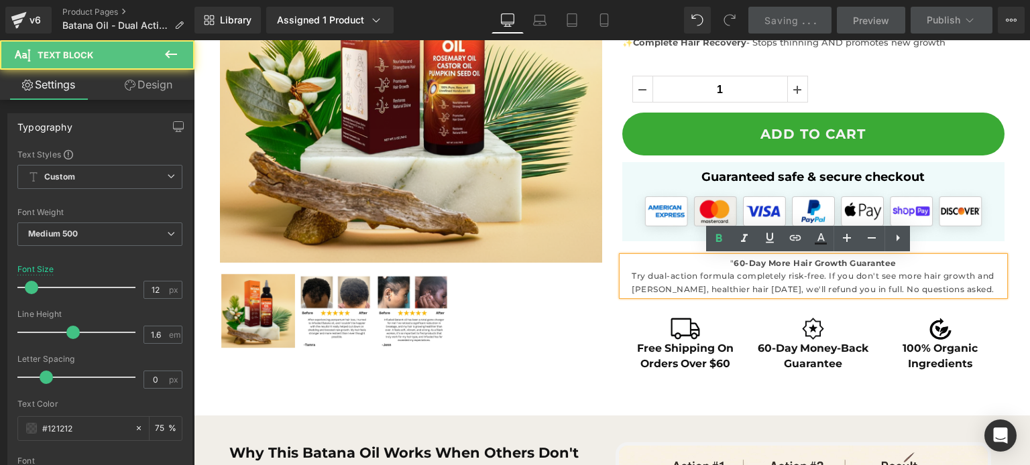
click at [904, 269] on p "" 60-Day More Hair Growth Guarantee Try dual-action formula completely risk-fre…" at bounding box center [813, 276] width 382 height 39
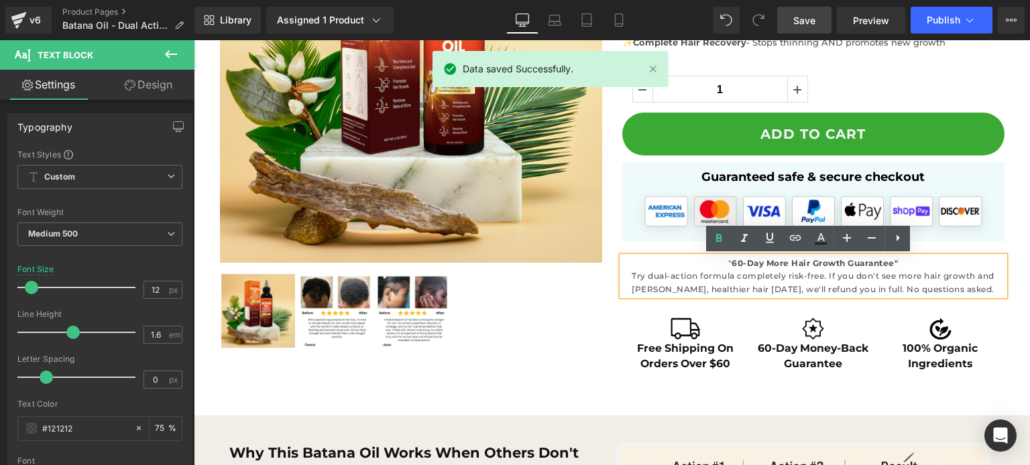
click at [818, 23] on link "Save" at bounding box center [804, 20] width 54 height 27
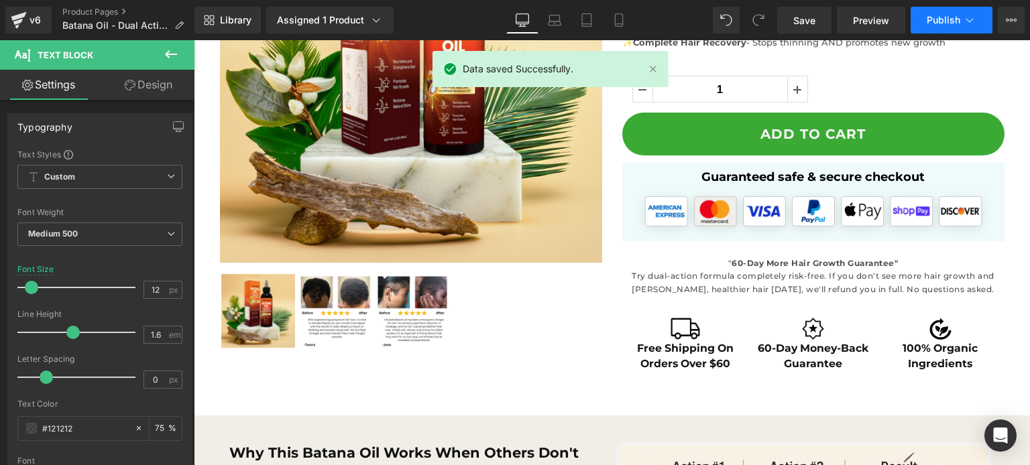
click at [934, 13] on button "Publish" at bounding box center [952, 20] width 82 height 27
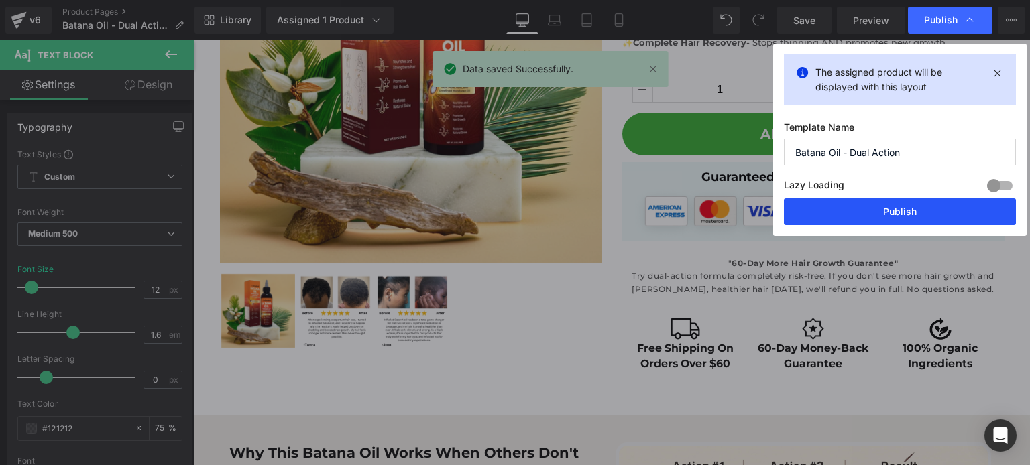
click at [887, 201] on button "Publish" at bounding box center [900, 212] width 232 height 27
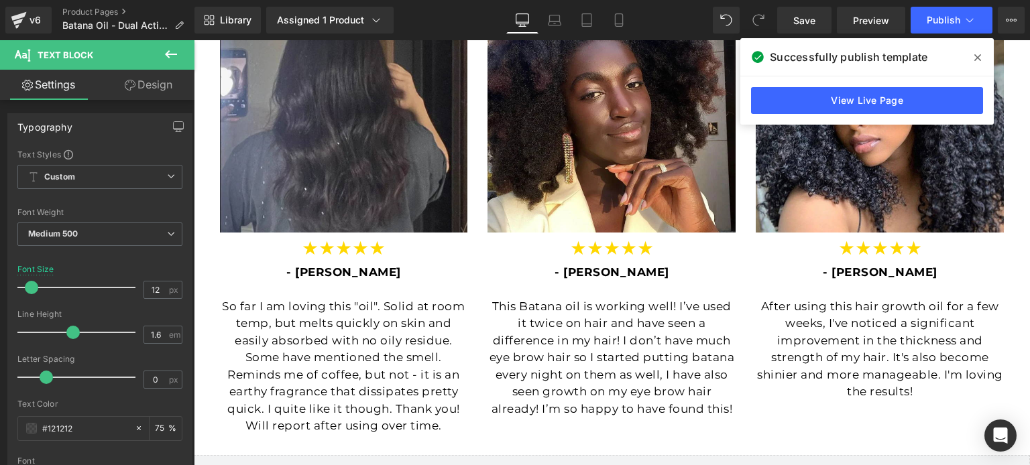
scroll to position [1073, 0]
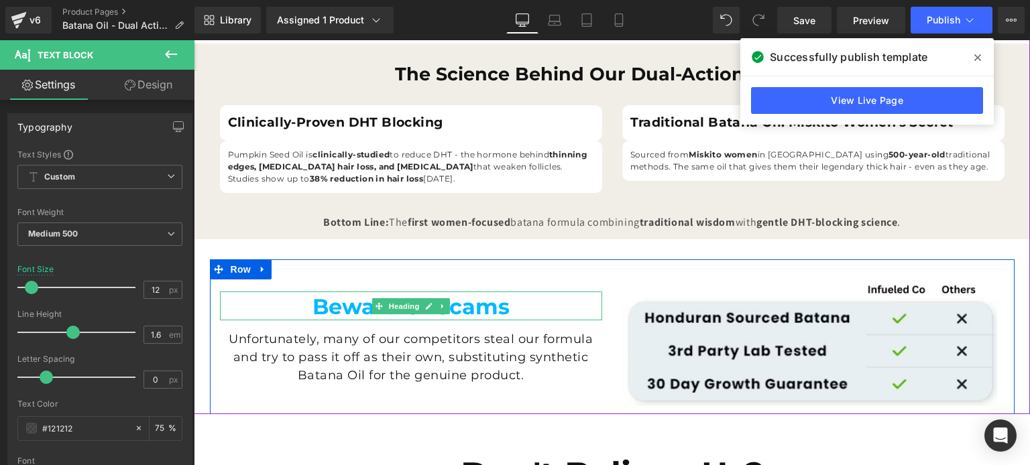
click at [427, 306] on icon at bounding box center [428, 306] width 7 height 8
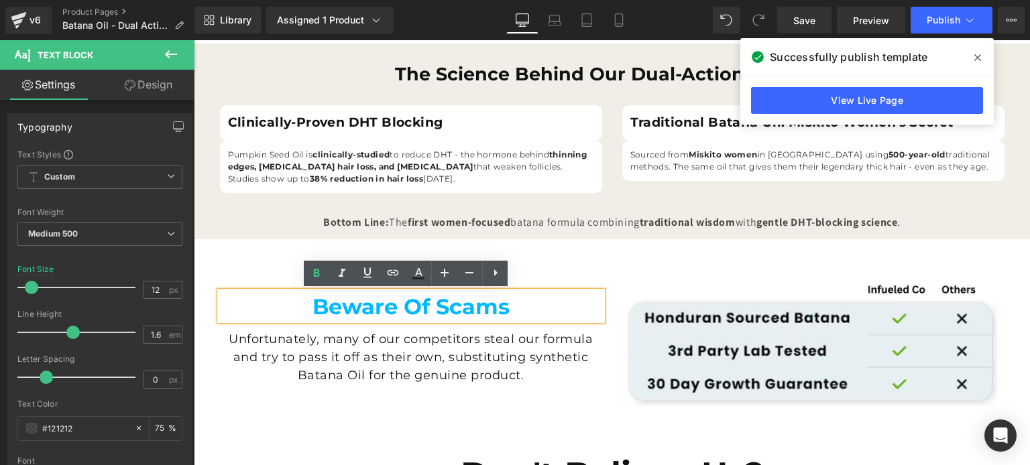
click at [394, 302] on font "Beware Of Scams" at bounding box center [411, 307] width 197 height 26
click at [423, 300] on font "Beware Of Scams" at bounding box center [411, 307] width 197 height 26
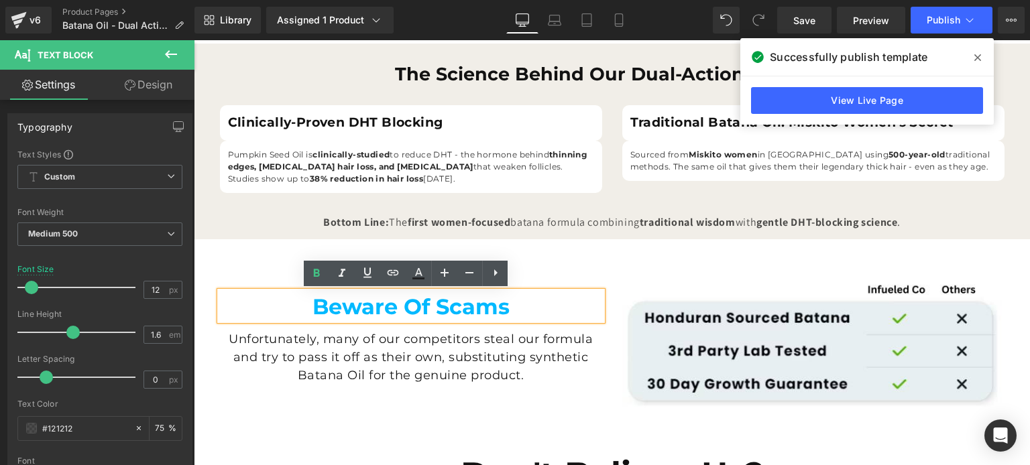
click at [423, 300] on font "Beware Of Scams" at bounding box center [411, 307] width 197 height 26
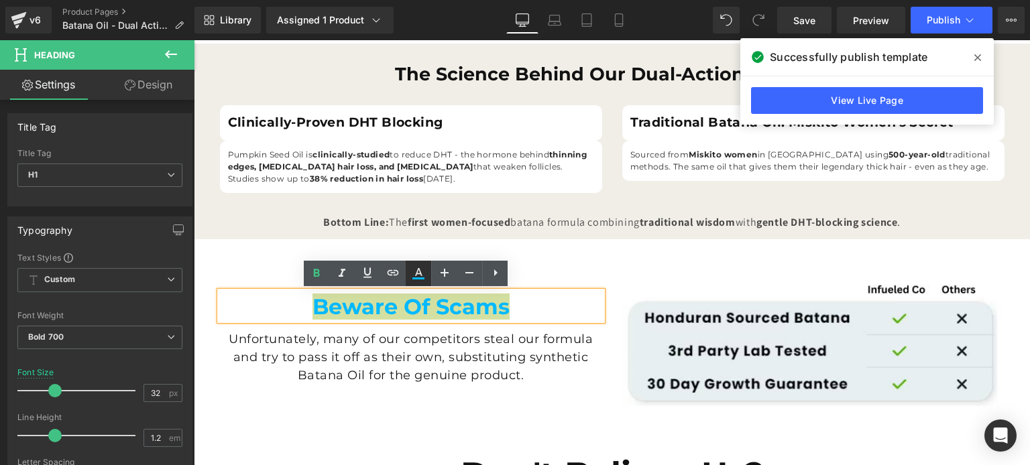
click at [416, 280] on icon at bounding box center [418, 274] width 16 height 16
type input "#00b9ff"
type input "100"
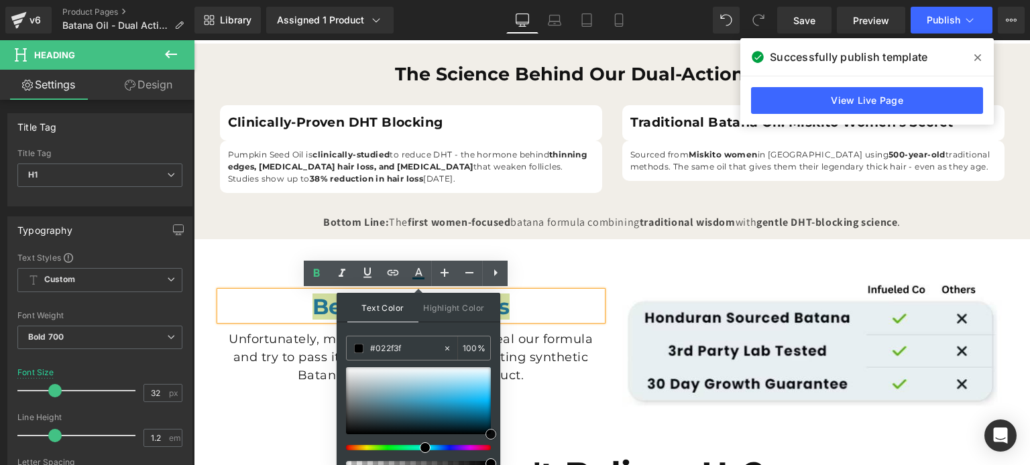
type input "#000b0f"
drag, startPoint x: 673, startPoint y: 466, endPoint x: 520, endPoint y: 444, distance: 153.9
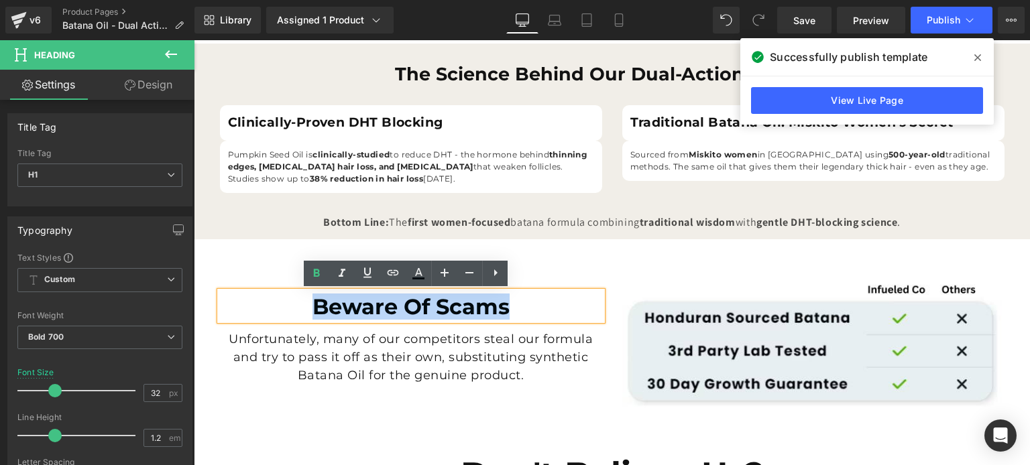
click at [553, 421] on div "Sale Off (P) Image ‹ ›" at bounding box center [612, 219] width 836 height 2326
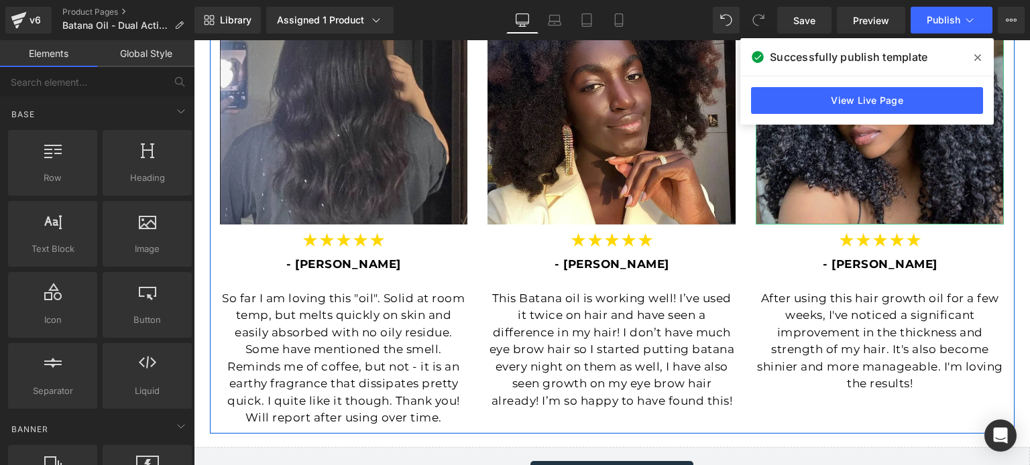
scroll to position [1878, 0]
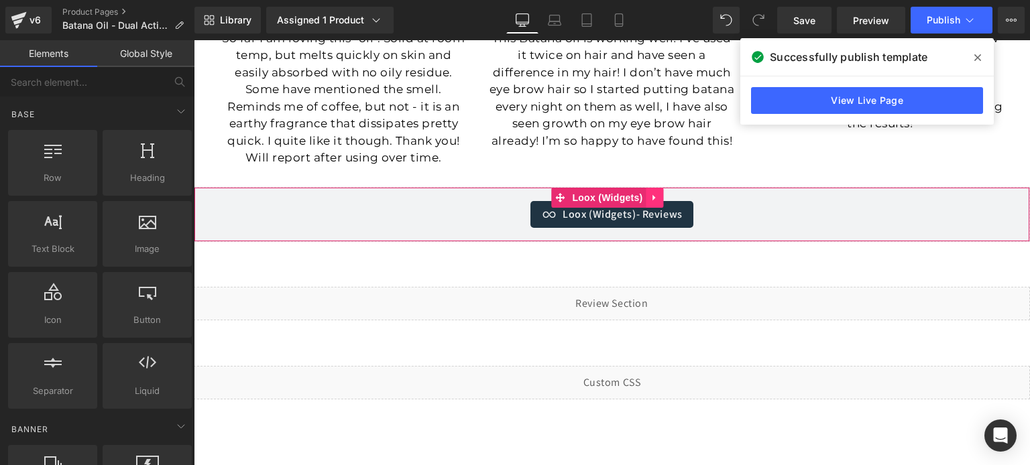
click at [656, 203] on link at bounding box center [655, 198] width 17 height 20
click at [664, 203] on link at bounding box center [663, 198] width 17 height 20
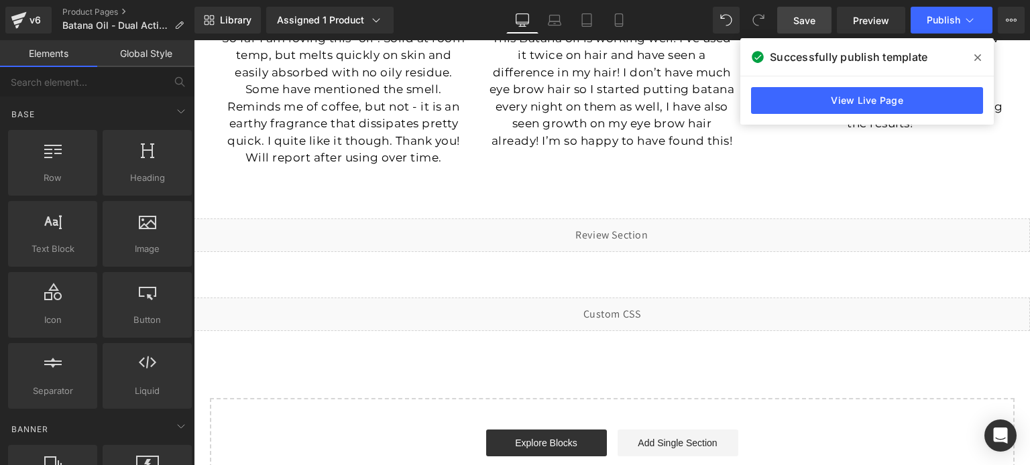
click at [797, 21] on span "Save" at bounding box center [804, 20] width 22 height 14
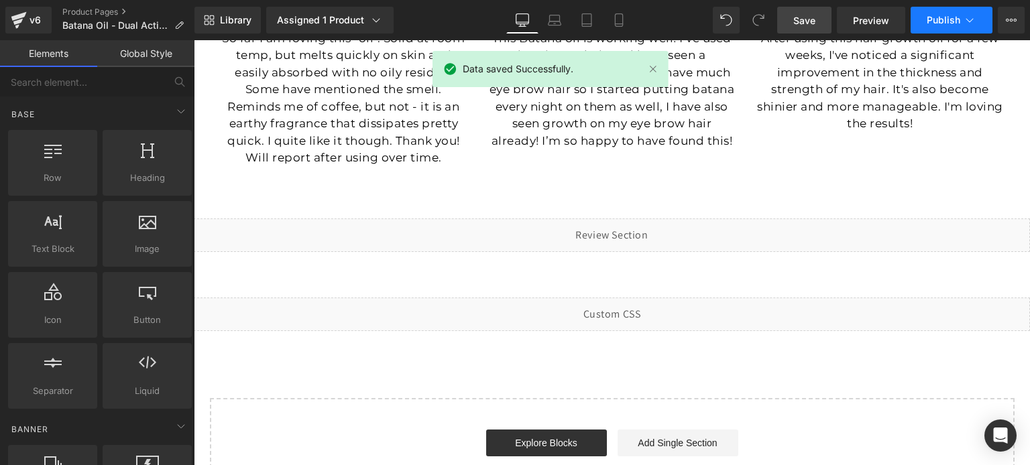
click at [930, 19] on span "Publish" at bounding box center [944, 20] width 34 height 11
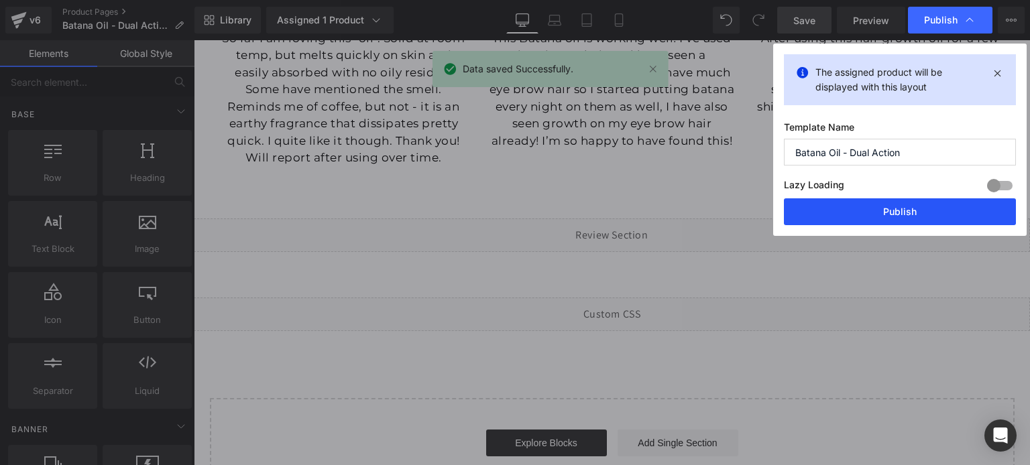
click at [867, 209] on button "Publish" at bounding box center [900, 212] width 232 height 27
